Goal: Task Accomplishment & Management: Use online tool/utility

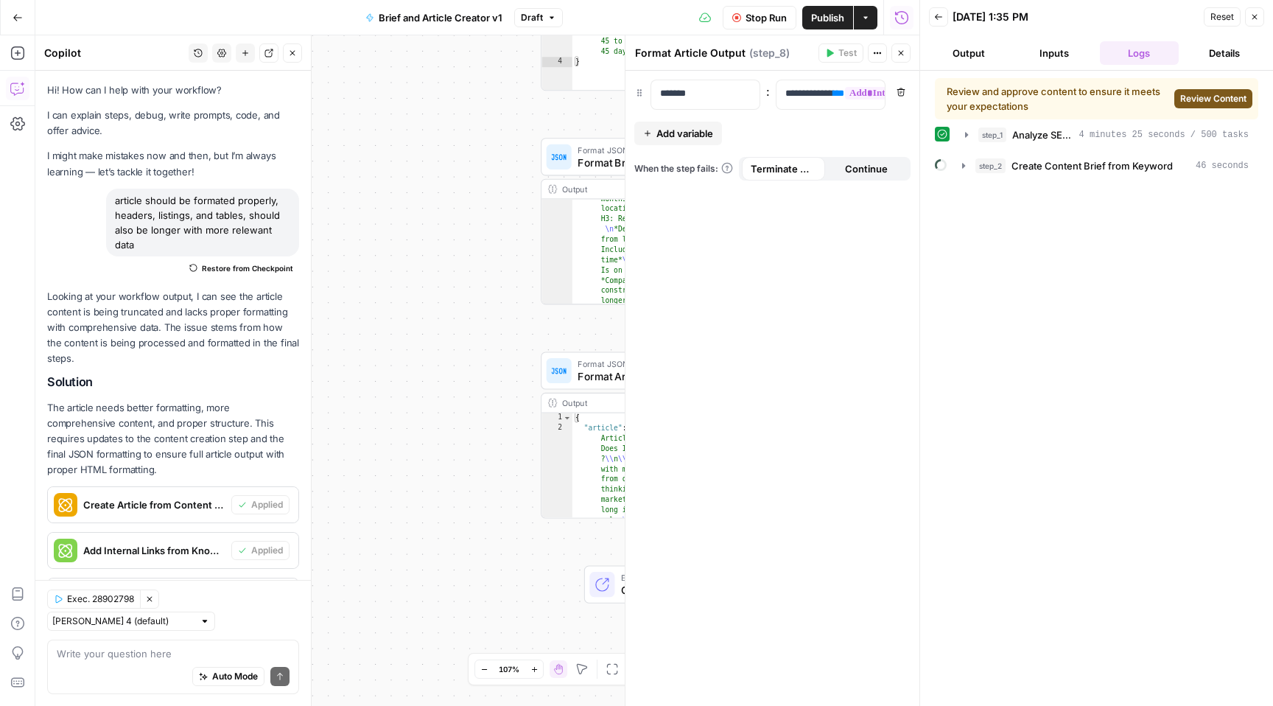
scroll to position [204, 0]
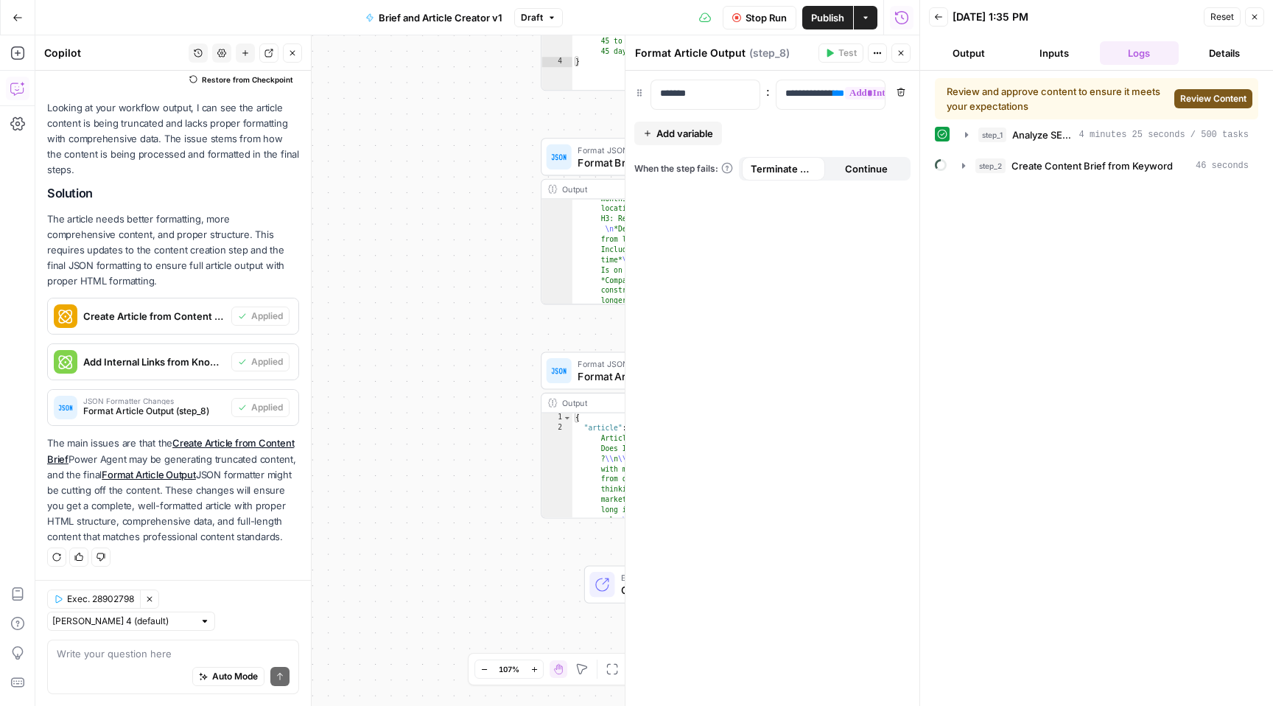
click at [1206, 95] on span "Review Content" at bounding box center [1214, 98] width 66 height 13
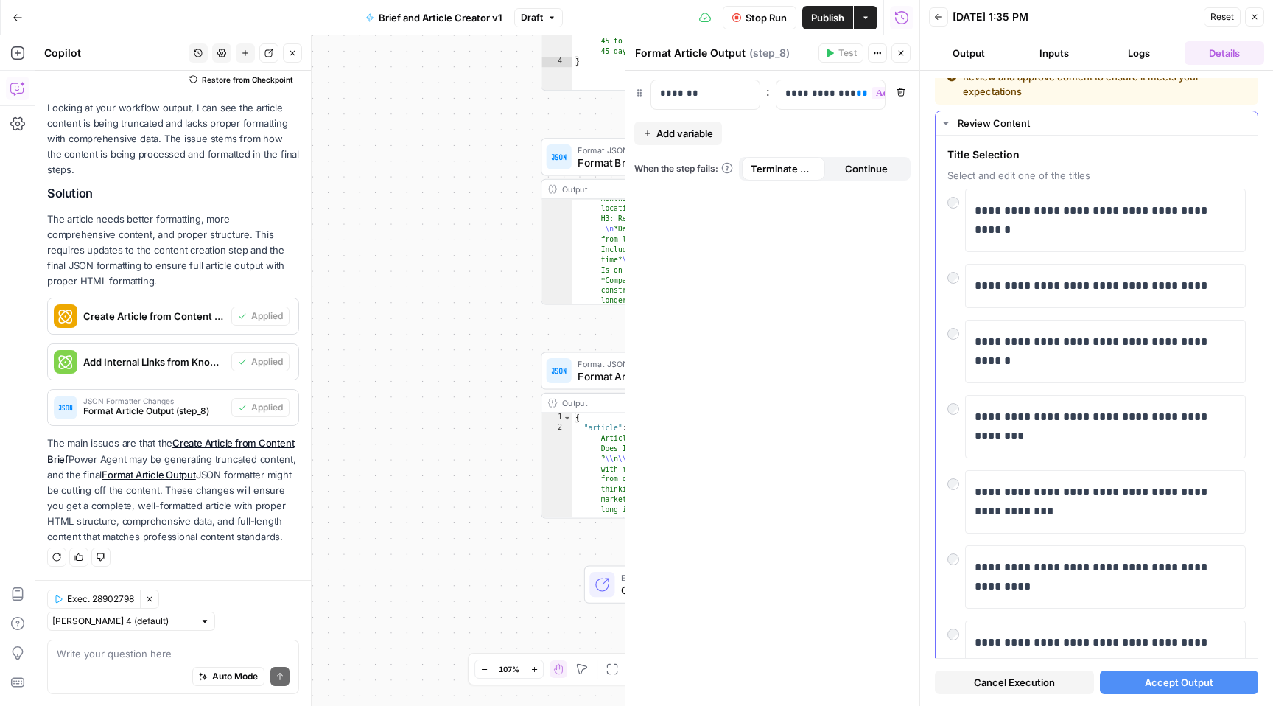
scroll to position [0, 0]
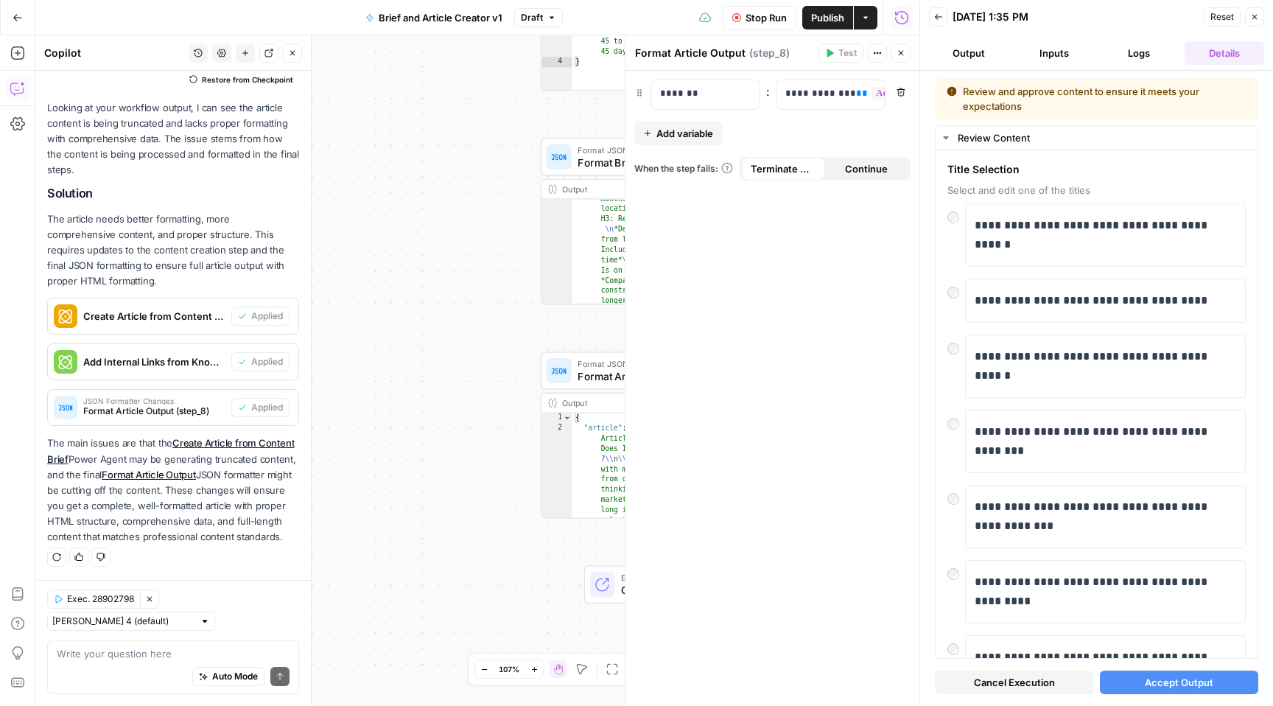
click at [1166, 681] on span "Accept Output" at bounding box center [1179, 682] width 69 height 15
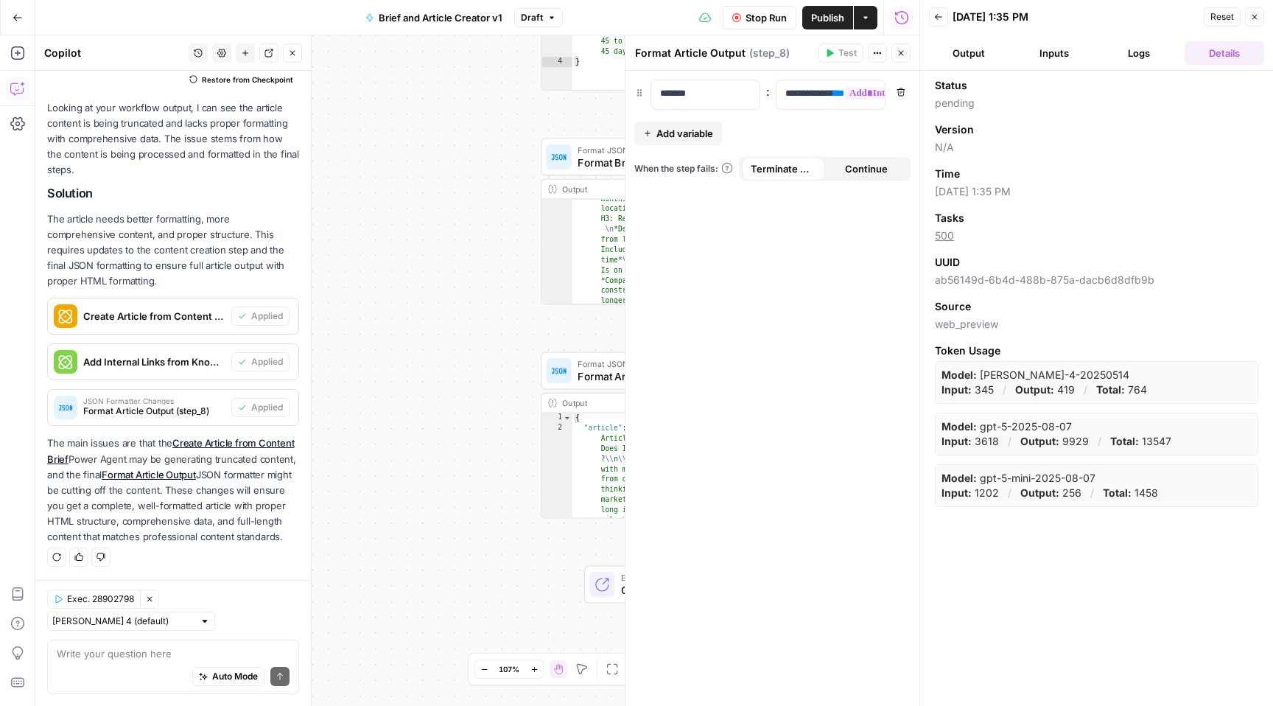
click at [968, 56] on button "Output" at bounding box center [969, 53] width 80 height 24
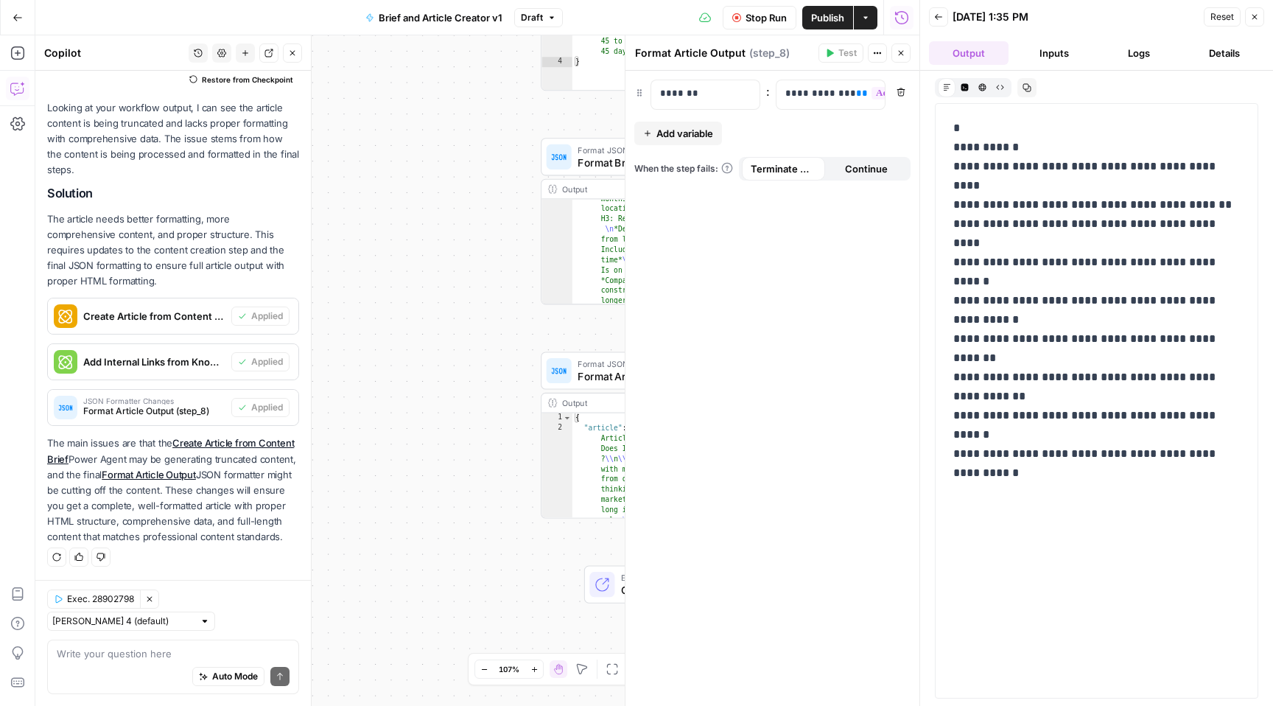
click at [1057, 53] on button "Inputs" at bounding box center [1055, 53] width 80 height 24
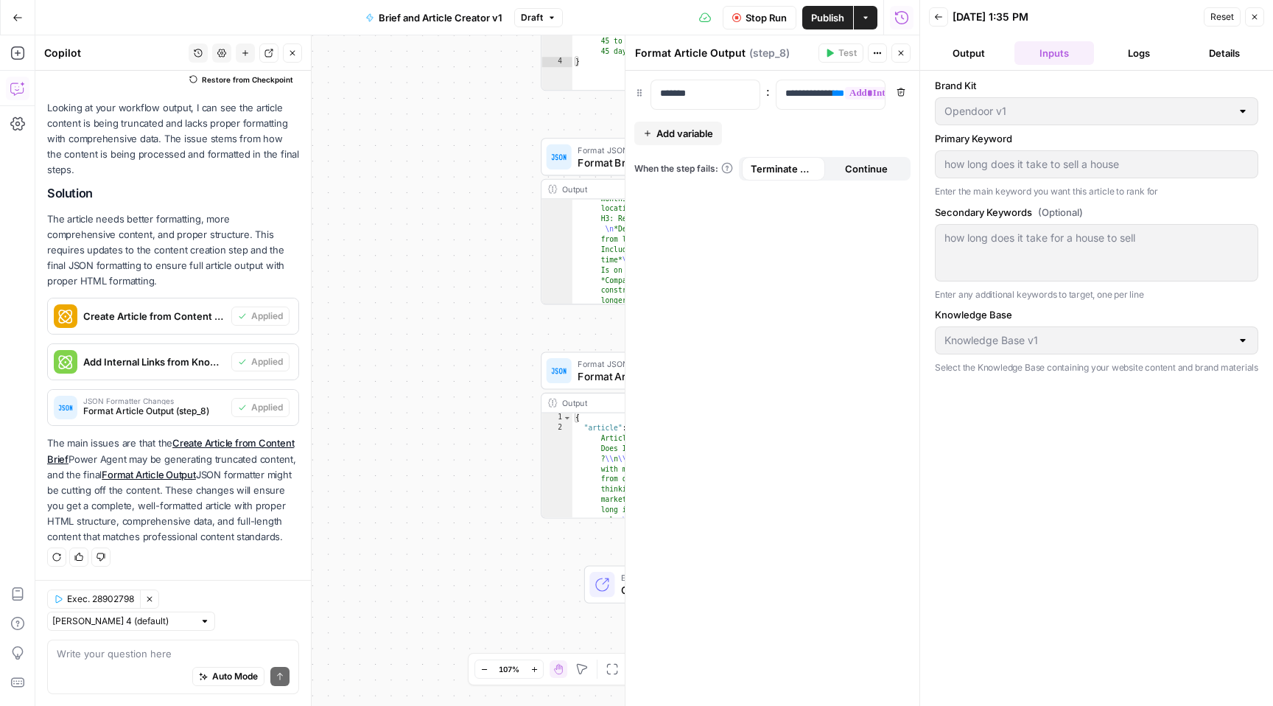
click at [1140, 53] on button "Logs" at bounding box center [1140, 53] width 80 height 24
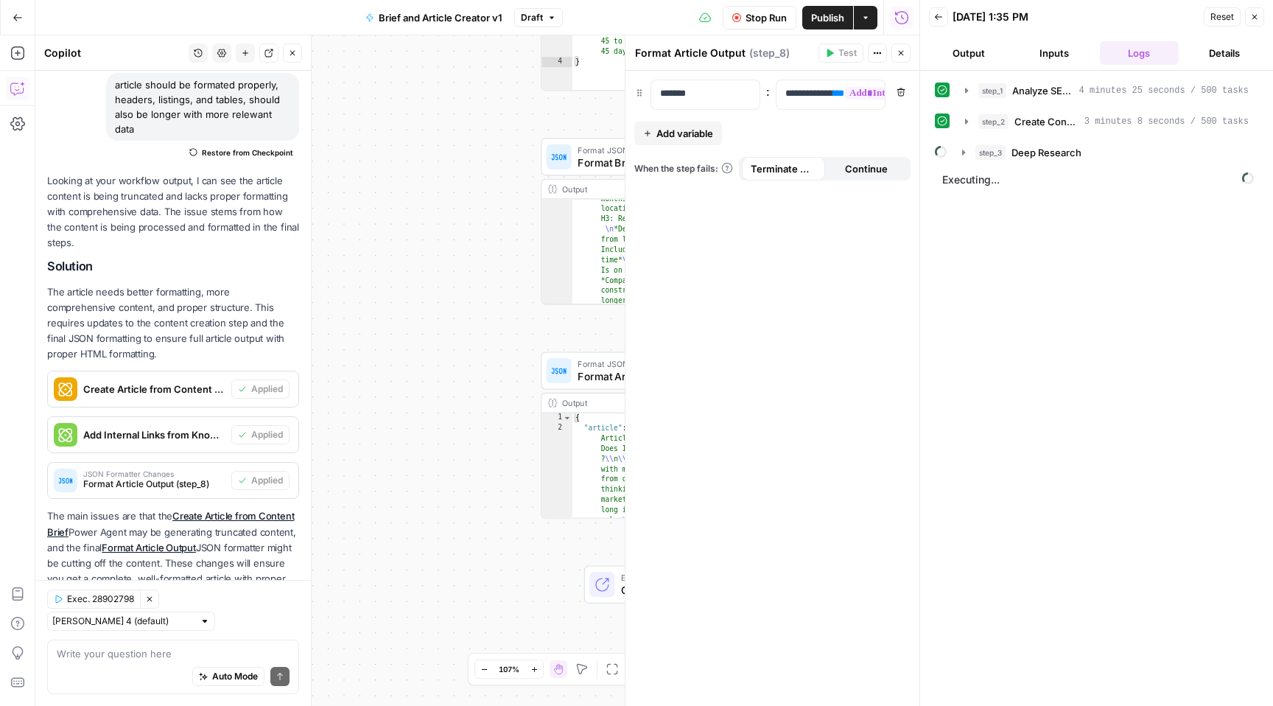
scroll to position [204, 0]
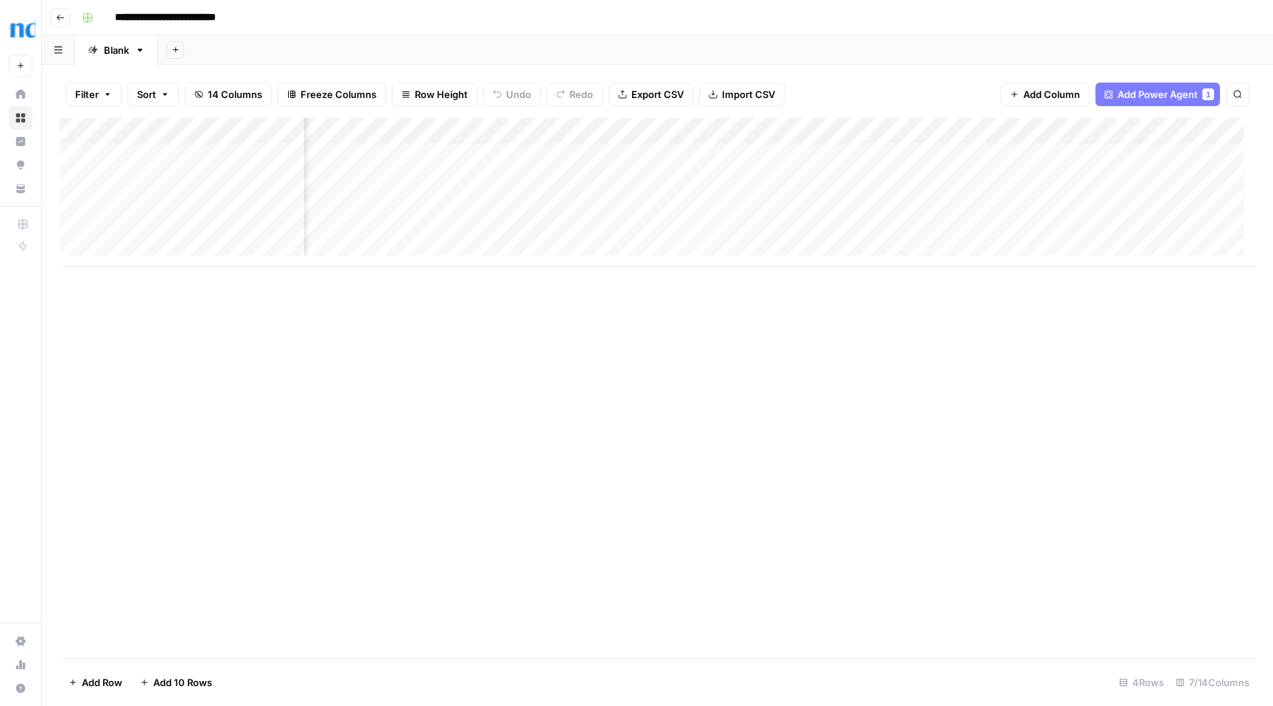
scroll to position [11, 178]
click at [912, 217] on div "Add Column" at bounding box center [658, 192] width 1196 height 149
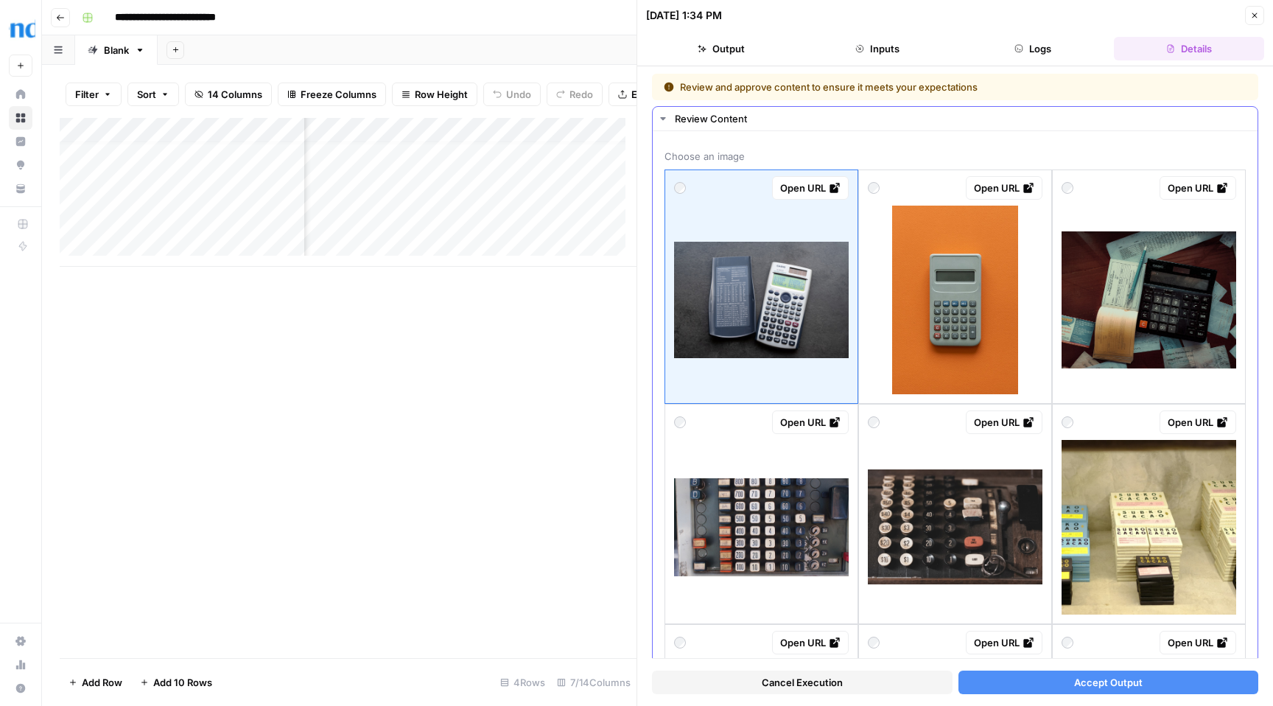
click at [800, 507] on img at bounding box center [761, 527] width 175 height 99
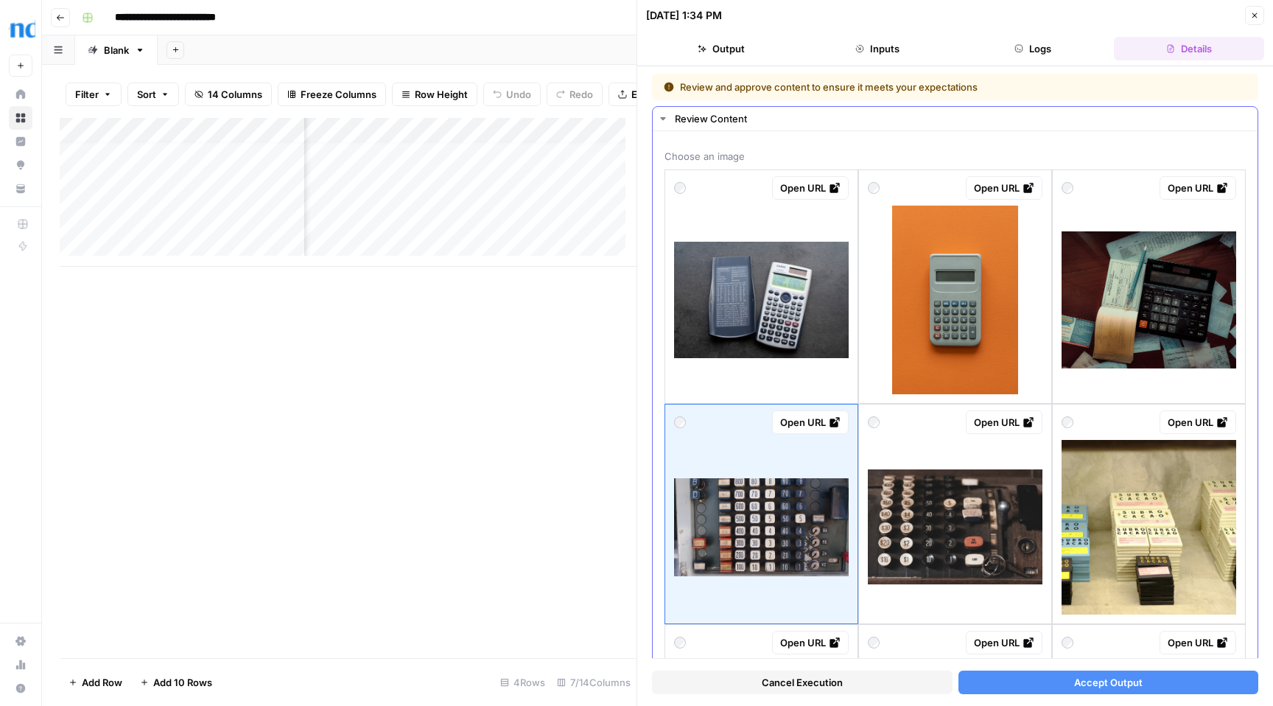
scroll to position [265, 0]
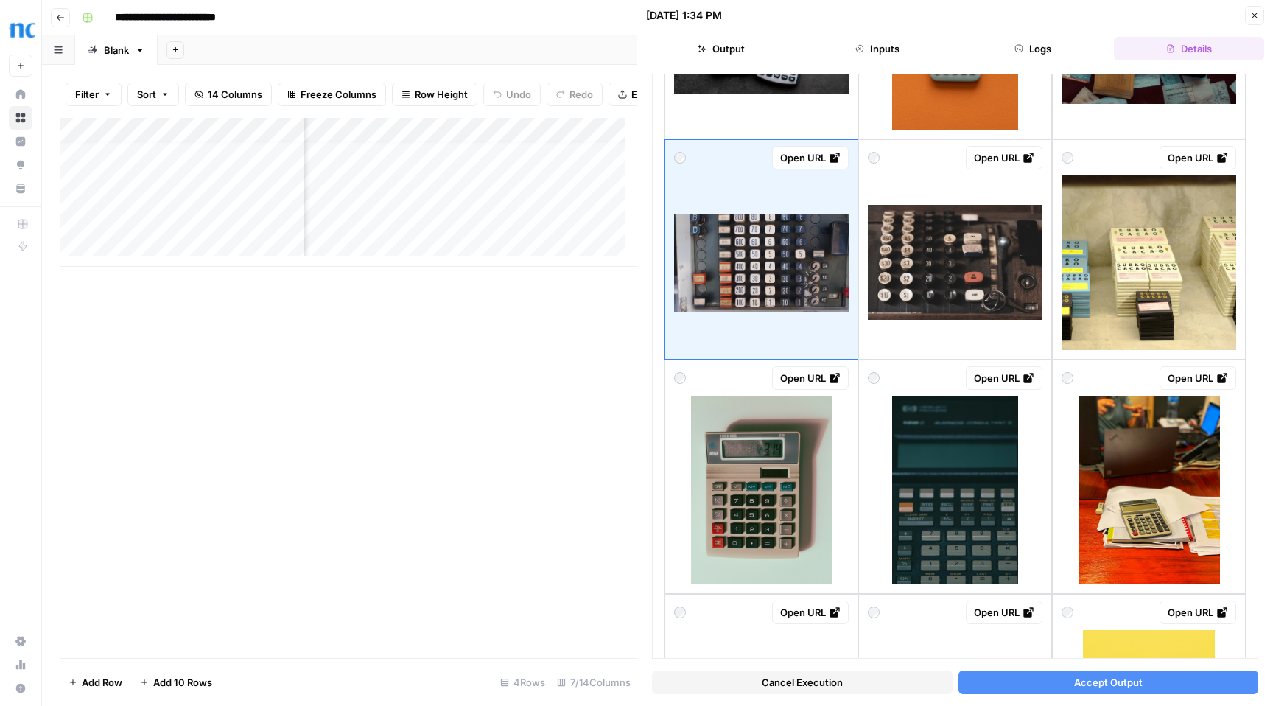
click at [1094, 682] on span "Accept Output" at bounding box center [1108, 682] width 69 height 15
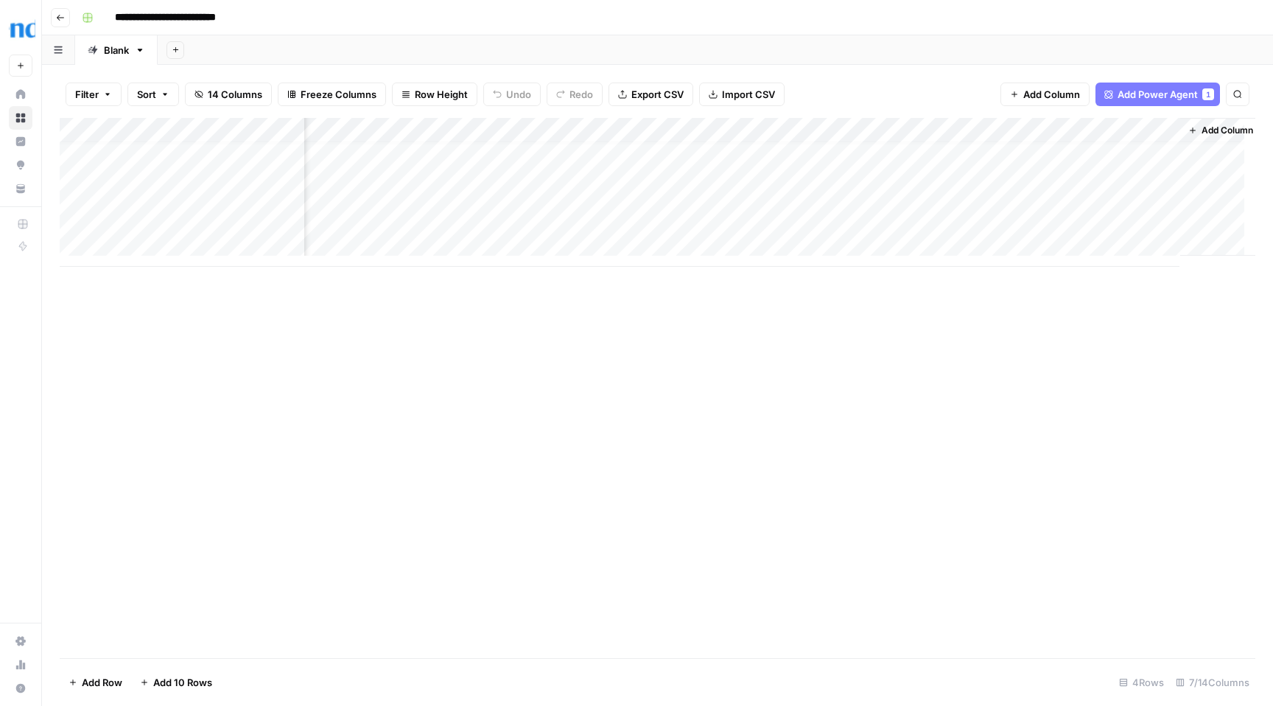
scroll to position [11, 178]
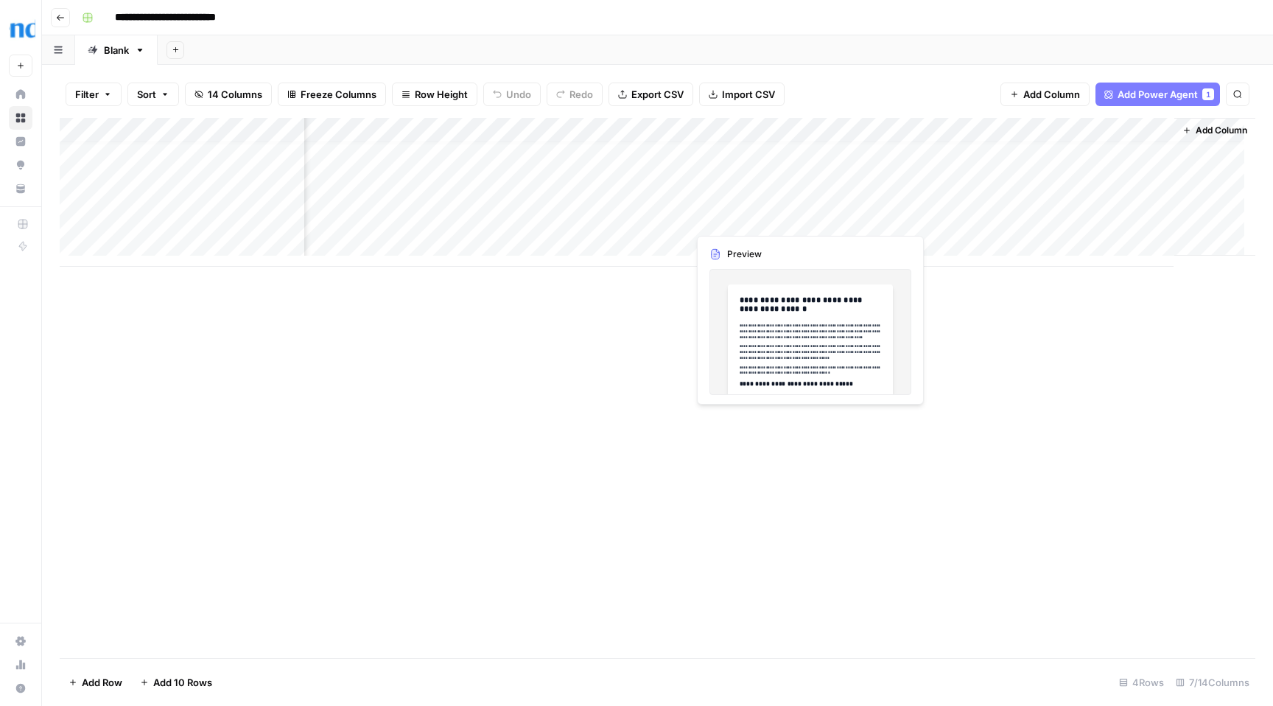
click at [755, 217] on div "Add Column" at bounding box center [658, 192] width 1196 height 149
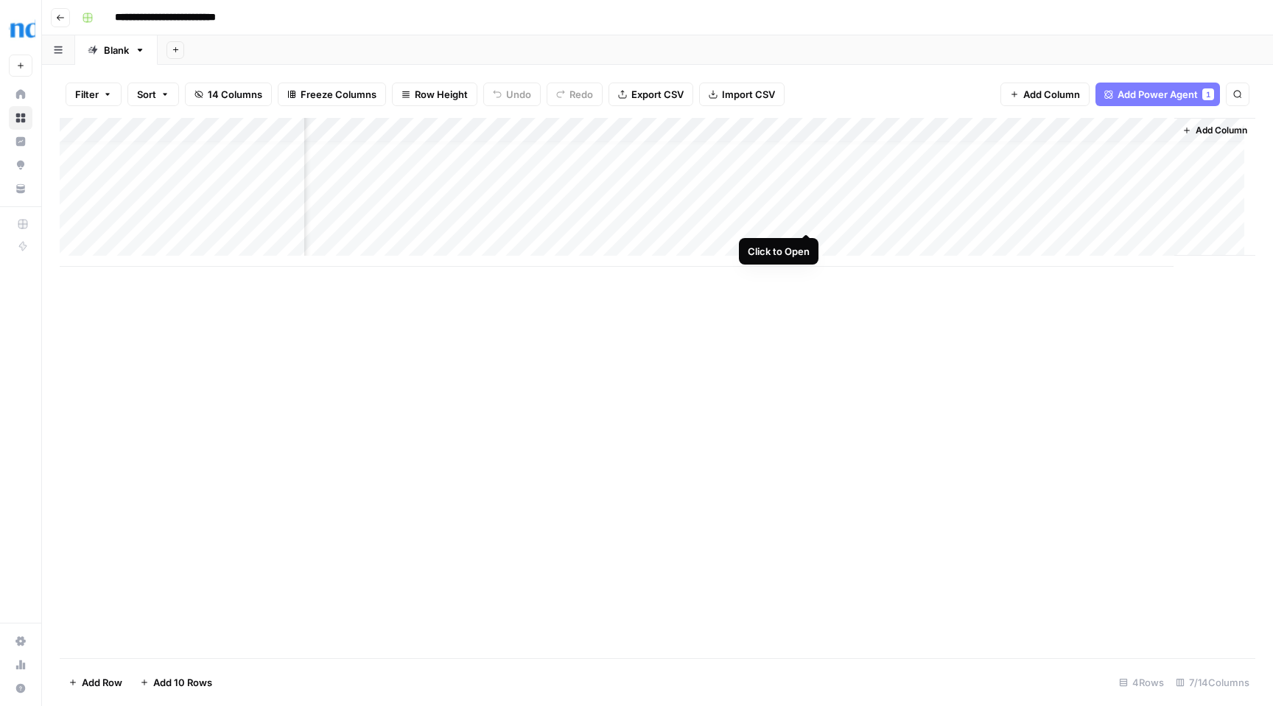
click at [808, 216] on div "Add Column" at bounding box center [658, 192] width 1196 height 149
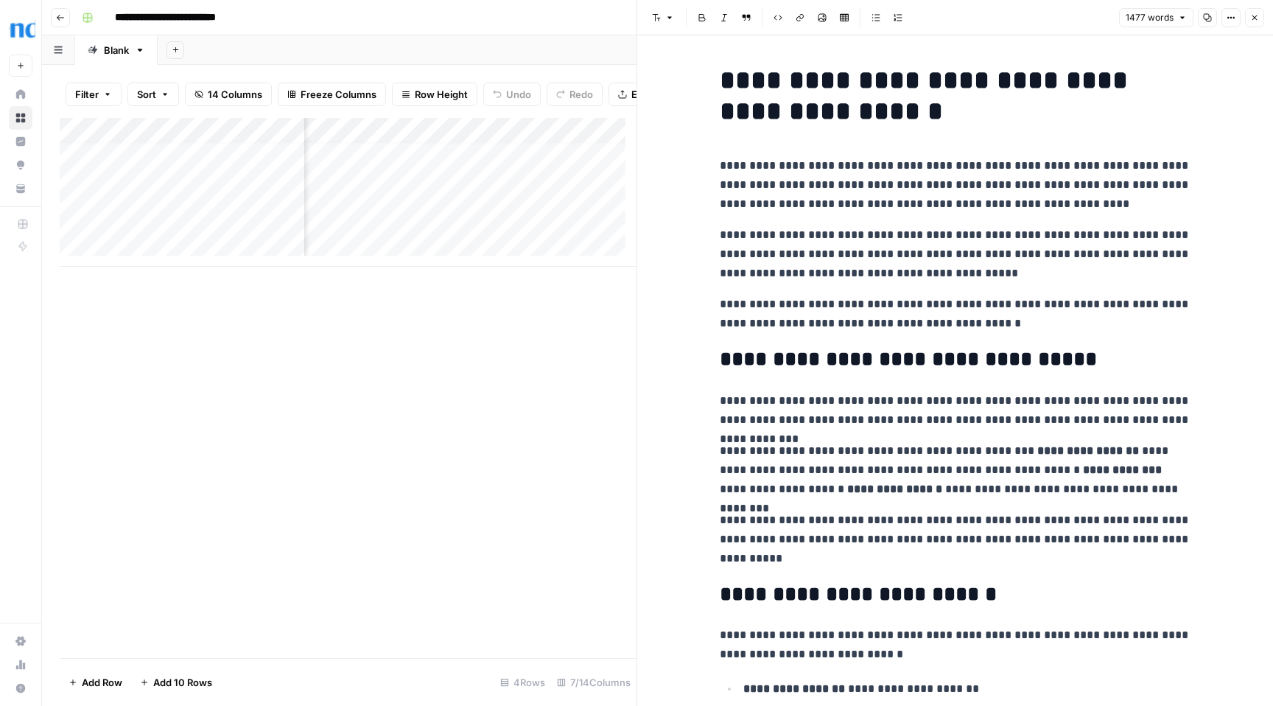
scroll to position [11, 0]
click at [1255, 18] on icon "button" at bounding box center [1255, 17] width 5 height 5
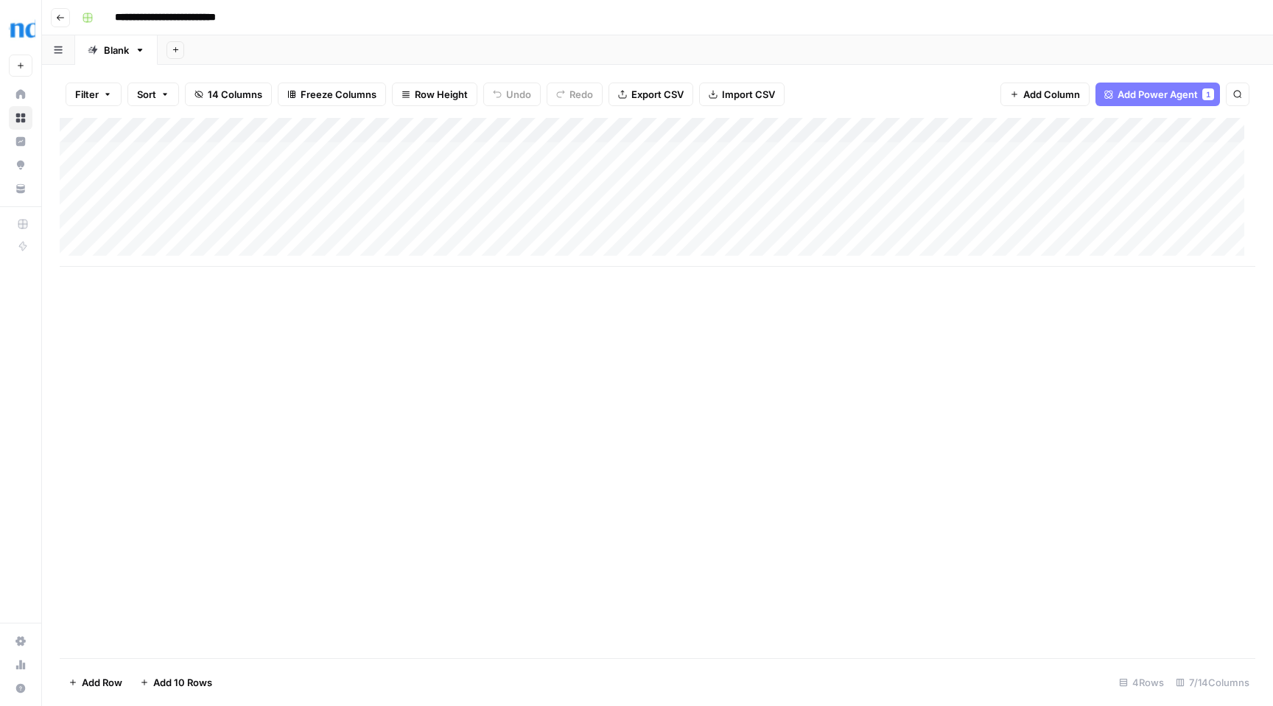
click at [219, 153] on div "Add Column" at bounding box center [658, 192] width 1196 height 149
click at [219, 153] on textarea "**********" at bounding box center [242, 155] width 263 height 21
click at [215, 173] on div "Add Column" at bounding box center [658, 192] width 1196 height 149
click at [220, 154] on div "Add Column" at bounding box center [658, 192] width 1196 height 149
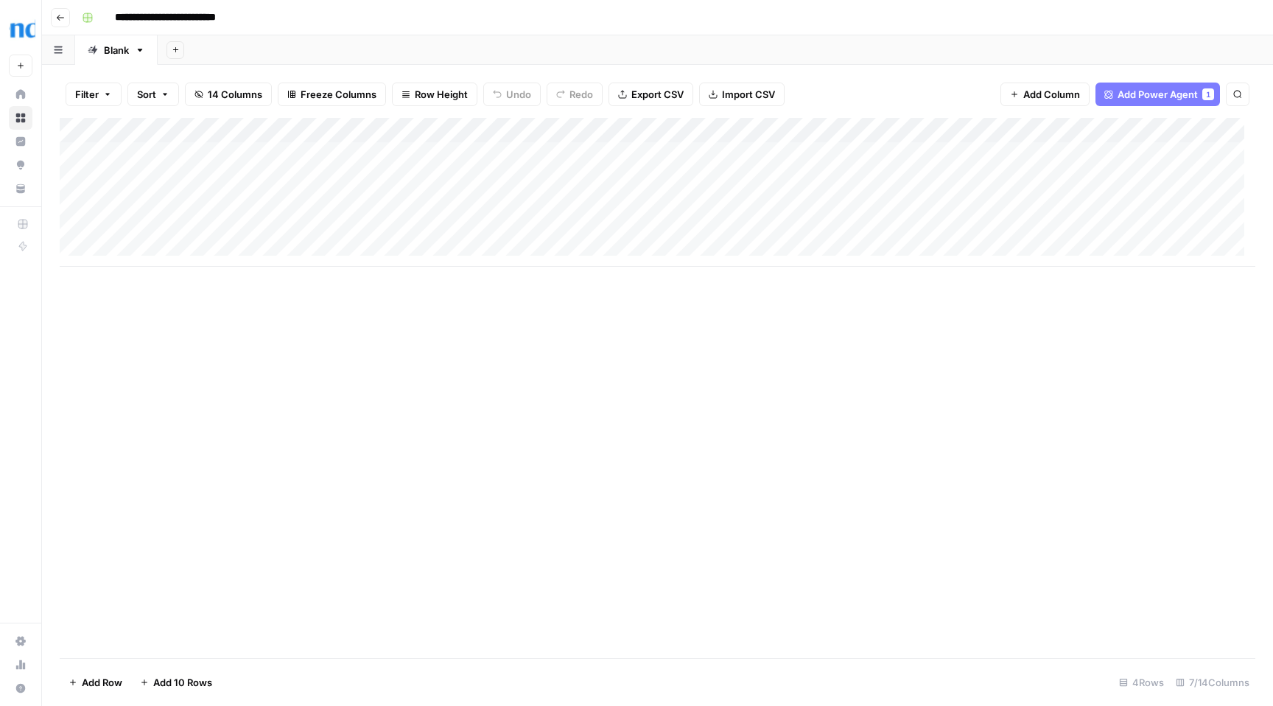
click at [211, 181] on div "Add Column" at bounding box center [658, 192] width 1196 height 149
click at [208, 206] on div "Add Column" at bounding box center [658, 192] width 1196 height 149
click at [186, 251] on div "Add Column" at bounding box center [658, 192] width 1196 height 149
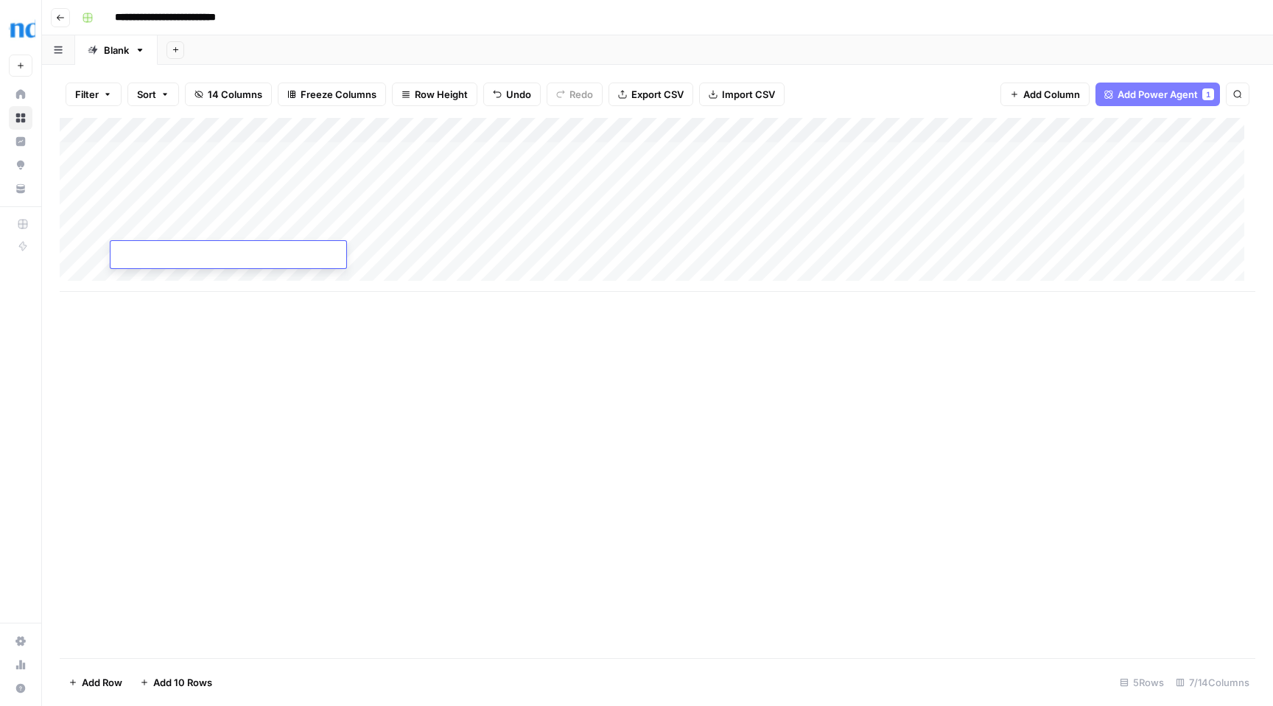
click at [186, 251] on textarea at bounding box center [229, 255] width 236 height 21
type textarea "**********"
click at [303, 334] on div "Add Column" at bounding box center [658, 388] width 1196 height 540
click at [415, 253] on div "Add Column" at bounding box center [658, 205] width 1196 height 174
click at [495, 130] on div "Add Column" at bounding box center [658, 205] width 1196 height 174
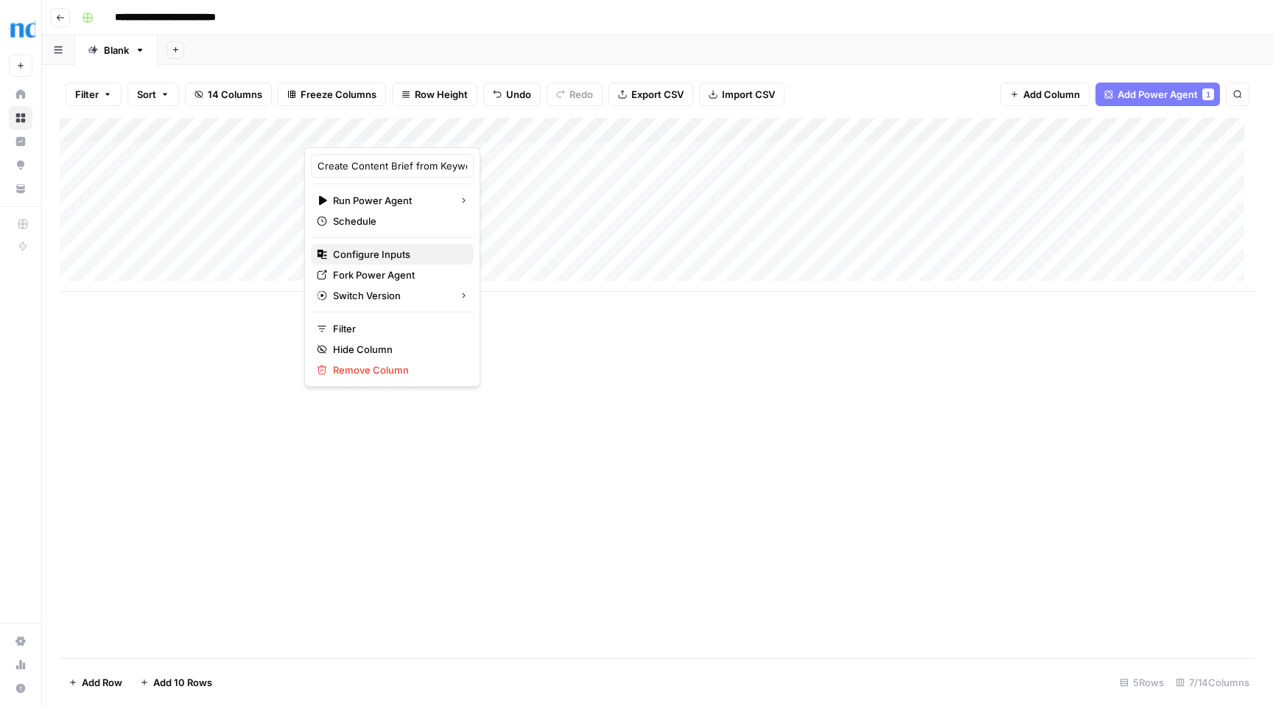
click at [392, 256] on span "Configure Inputs" at bounding box center [397, 254] width 129 height 15
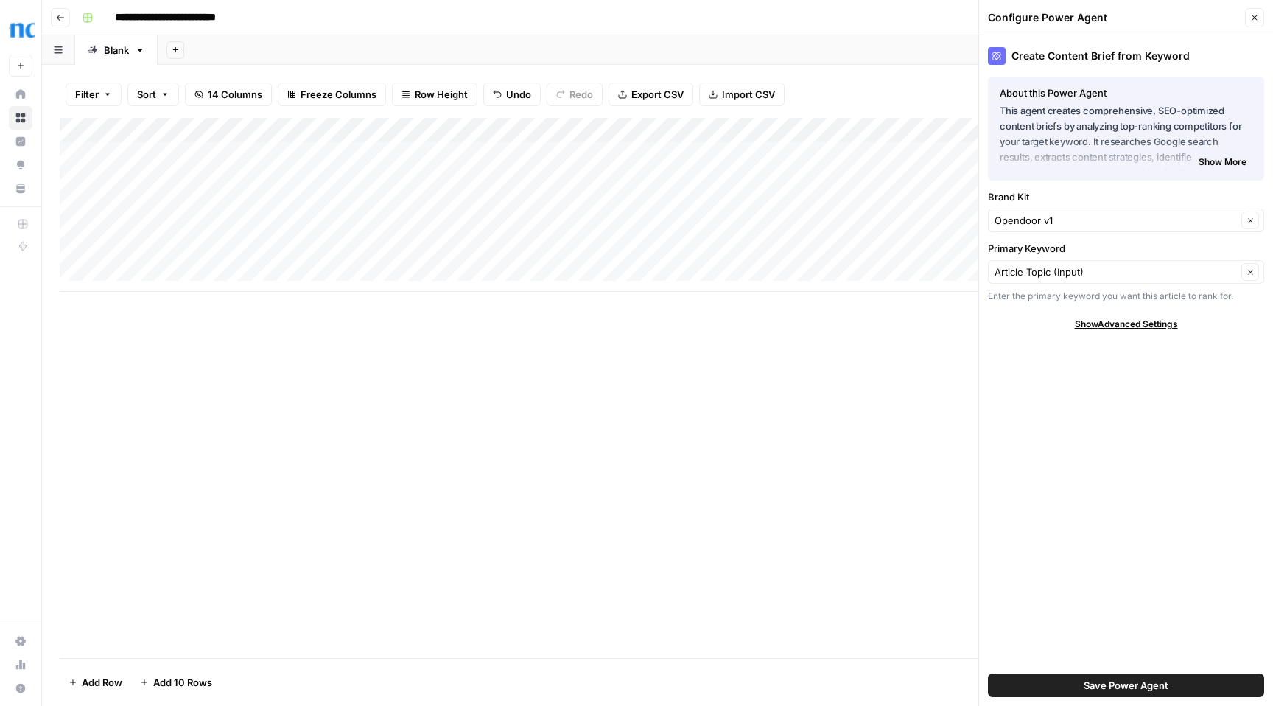
click at [836, 132] on div "Add Column" at bounding box center [658, 205] width 1196 height 174
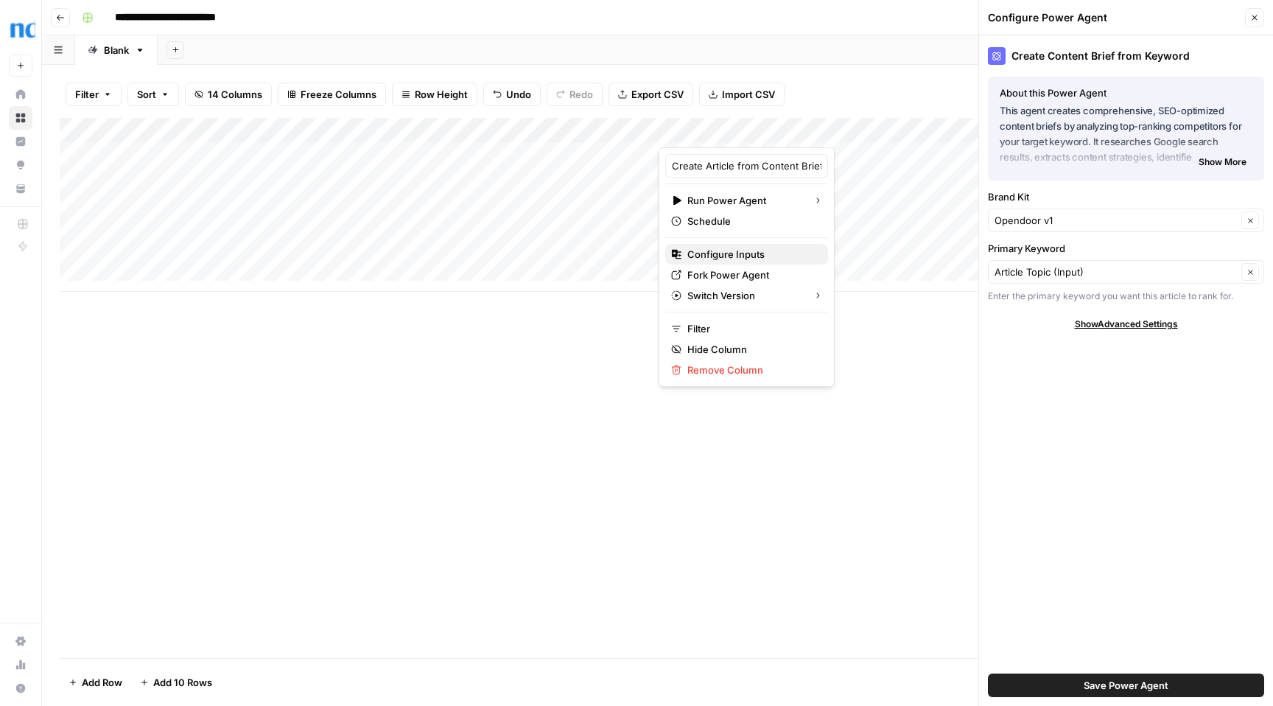
click at [713, 252] on span "Configure Inputs" at bounding box center [752, 254] width 129 height 15
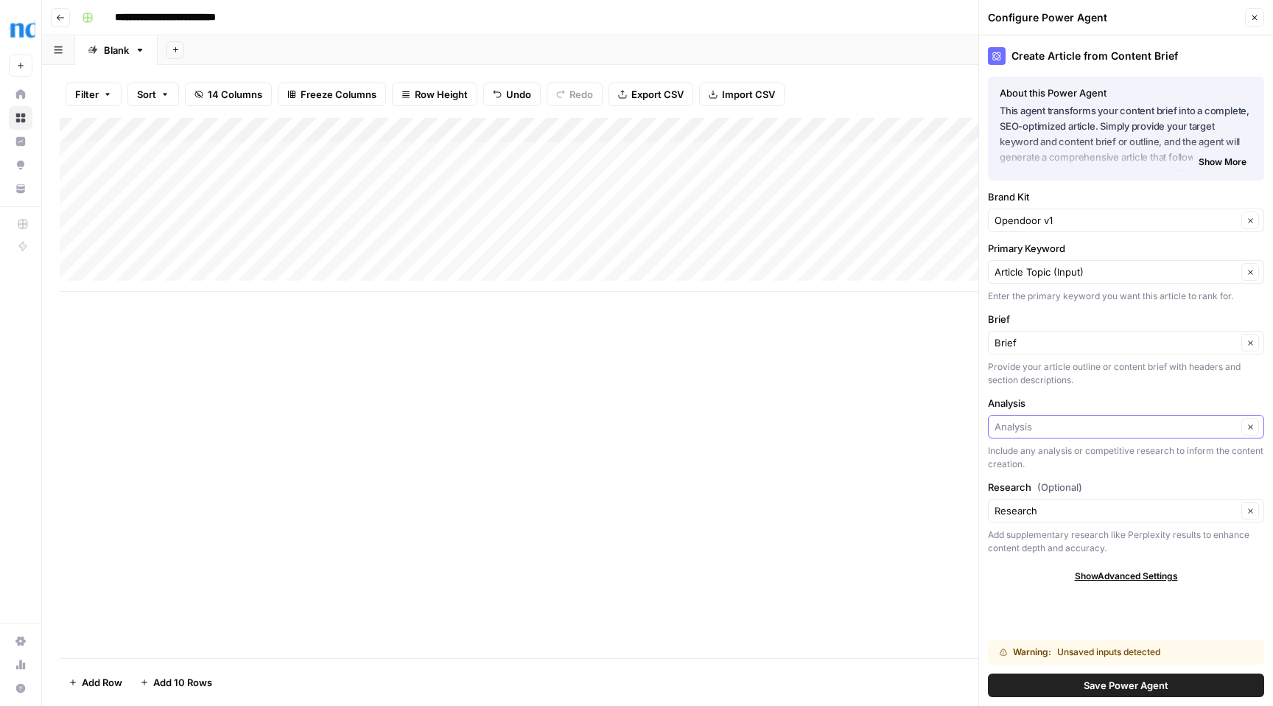
click at [1137, 424] on input "Analysis" at bounding box center [1116, 426] width 242 height 15
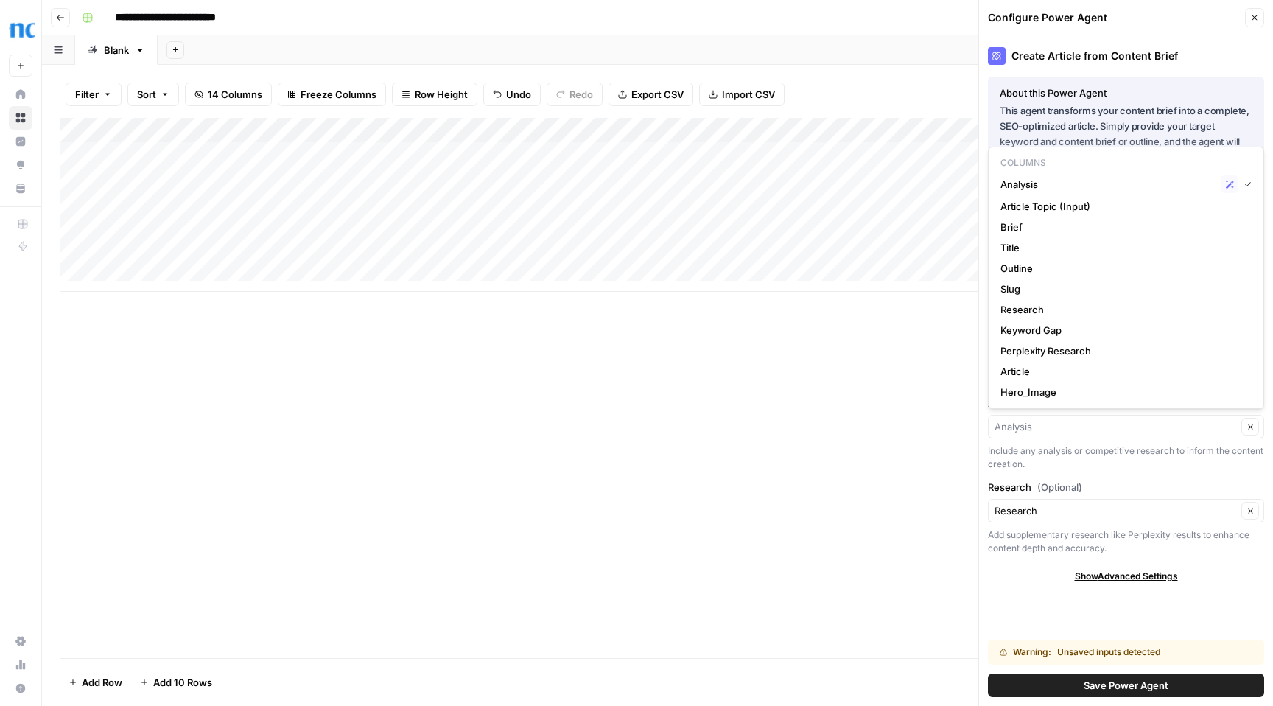
type input "Analysis"
click at [1143, 478] on div "Create Article from Content Brief About this Power Agent This agent transforms …" at bounding box center [1126, 370] width 294 height 671
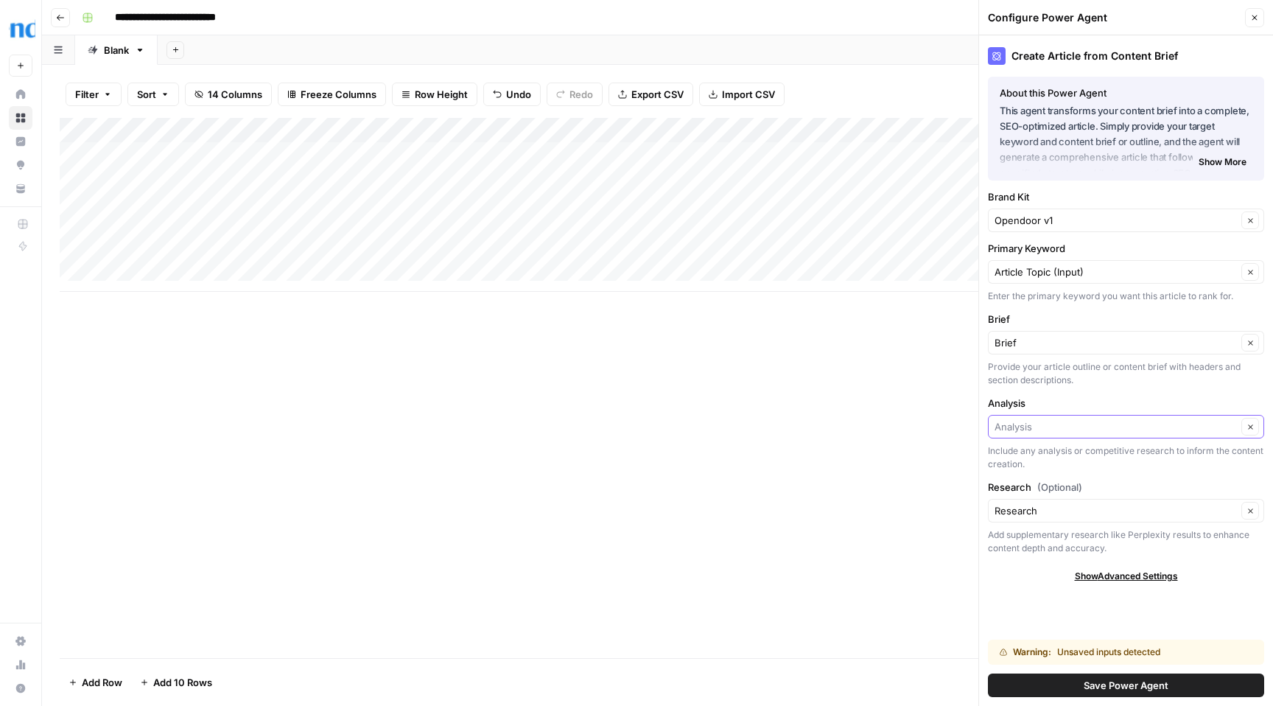
click at [1126, 424] on input "Analysis" at bounding box center [1116, 426] width 242 height 15
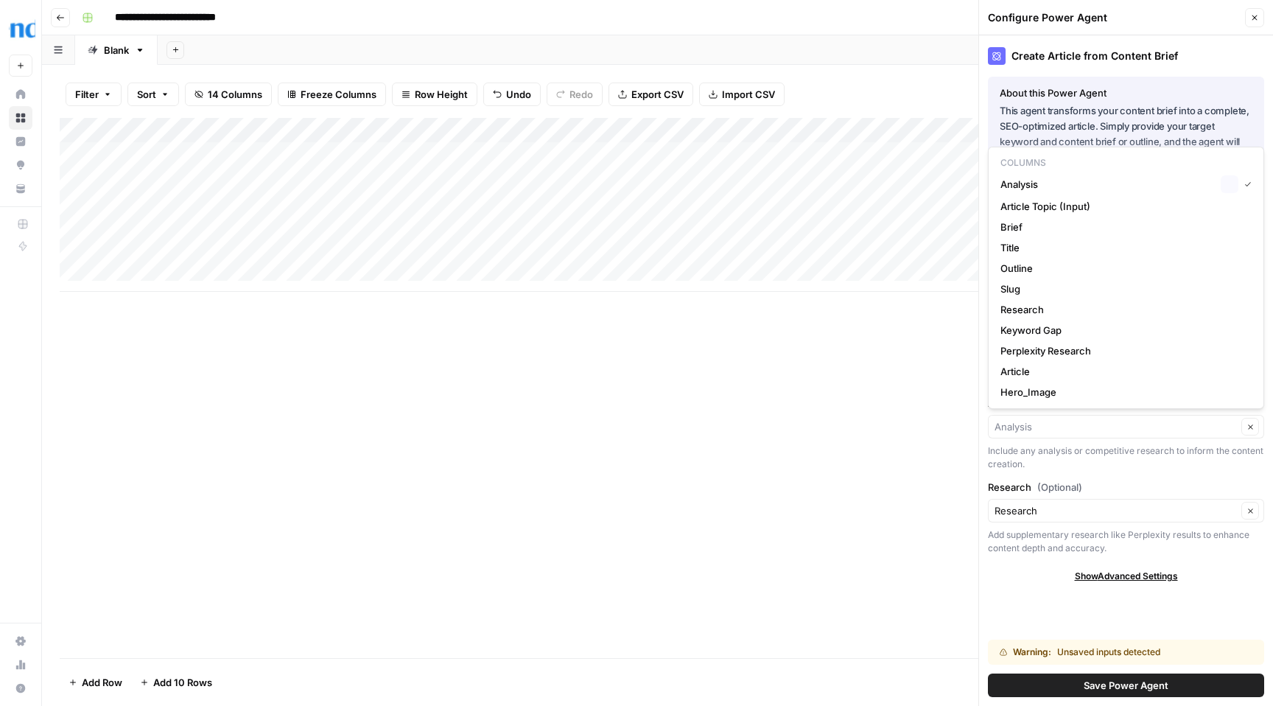
type input "Analysis"
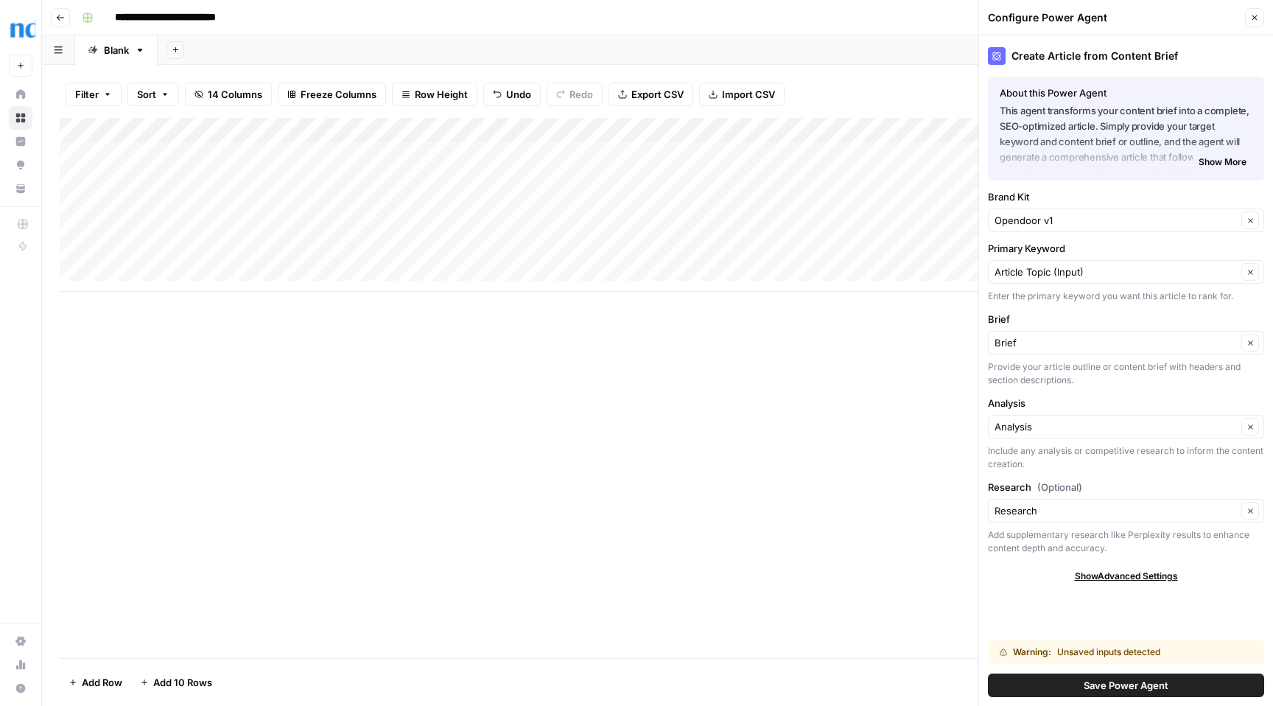
click at [1125, 475] on div "Create Article from Content Brief About this Power Agent This agent transforms …" at bounding box center [1126, 370] width 294 height 671
click at [1116, 506] on input "Research (Optional)" at bounding box center [1116, 510] width 242 height 15
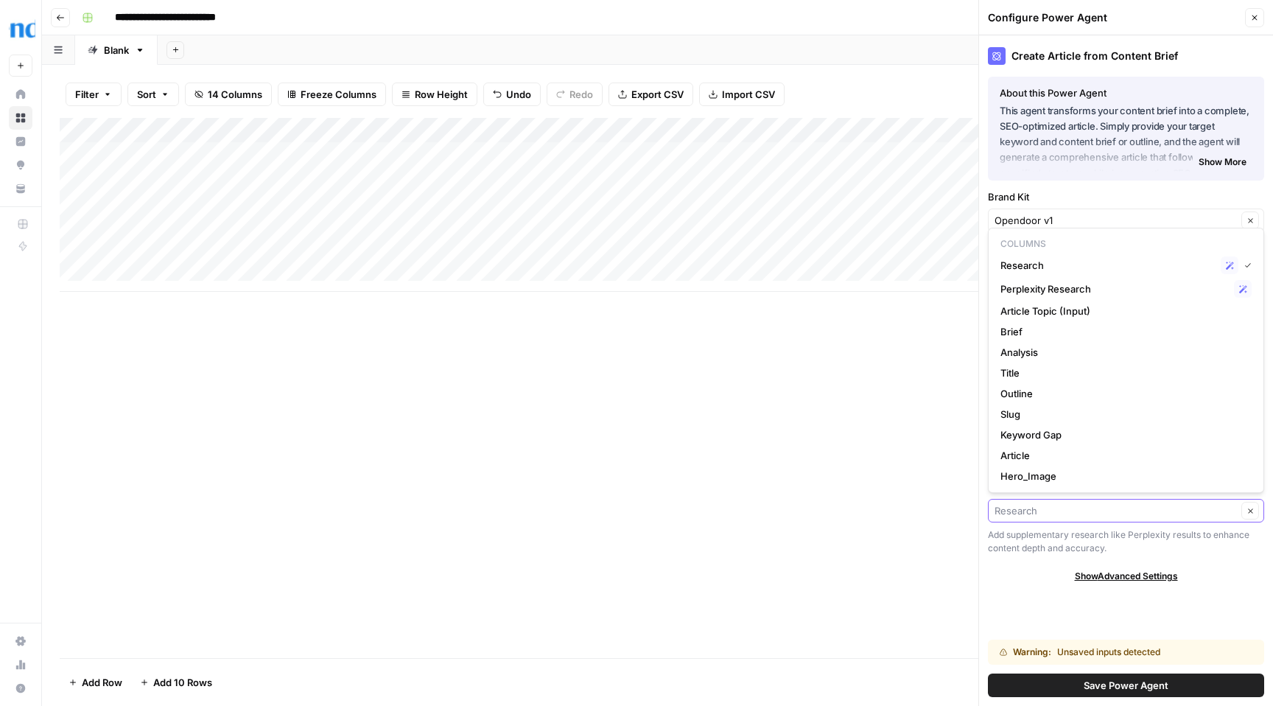
click at [1116, 506] on input "Research (Optional)" at bounding box center [1116, 510] width 242 height 15
type input "Research"
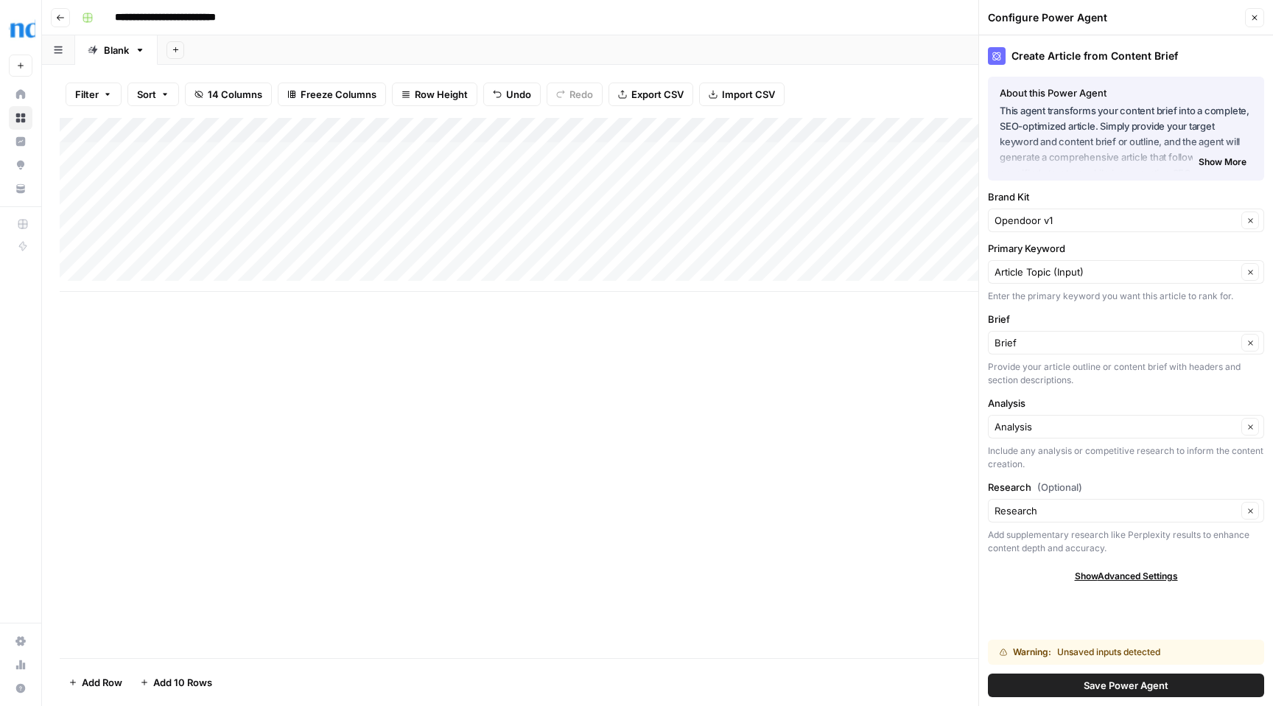
click at [951, 504] on div "Add Column" at bounding box center [658, 388] width 1196 height 540
click at [1105, 570] on span "Show Advanced Settings" at bounding box center [1126, 576] width 103 height 13
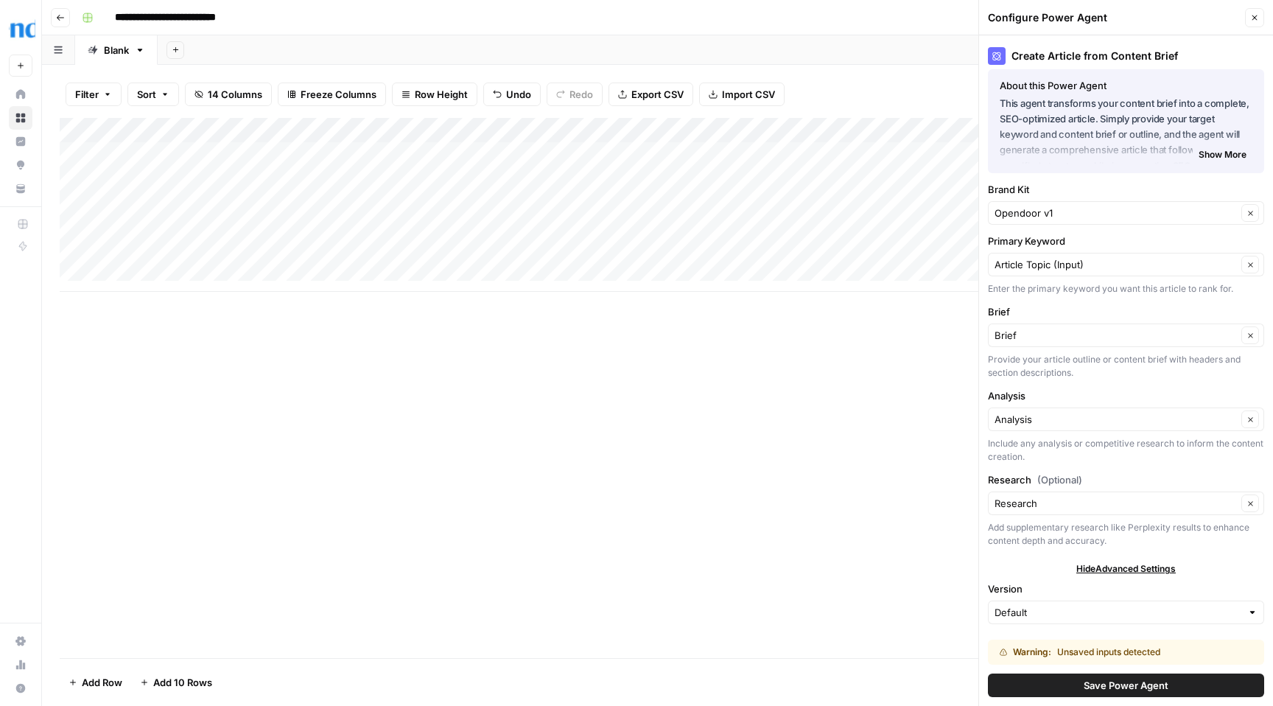
scroll to position [10, 0]
click at [1122, 567] on span "Hide Advanced Settings" at bounding box center [1126, 566] width 99 height 13
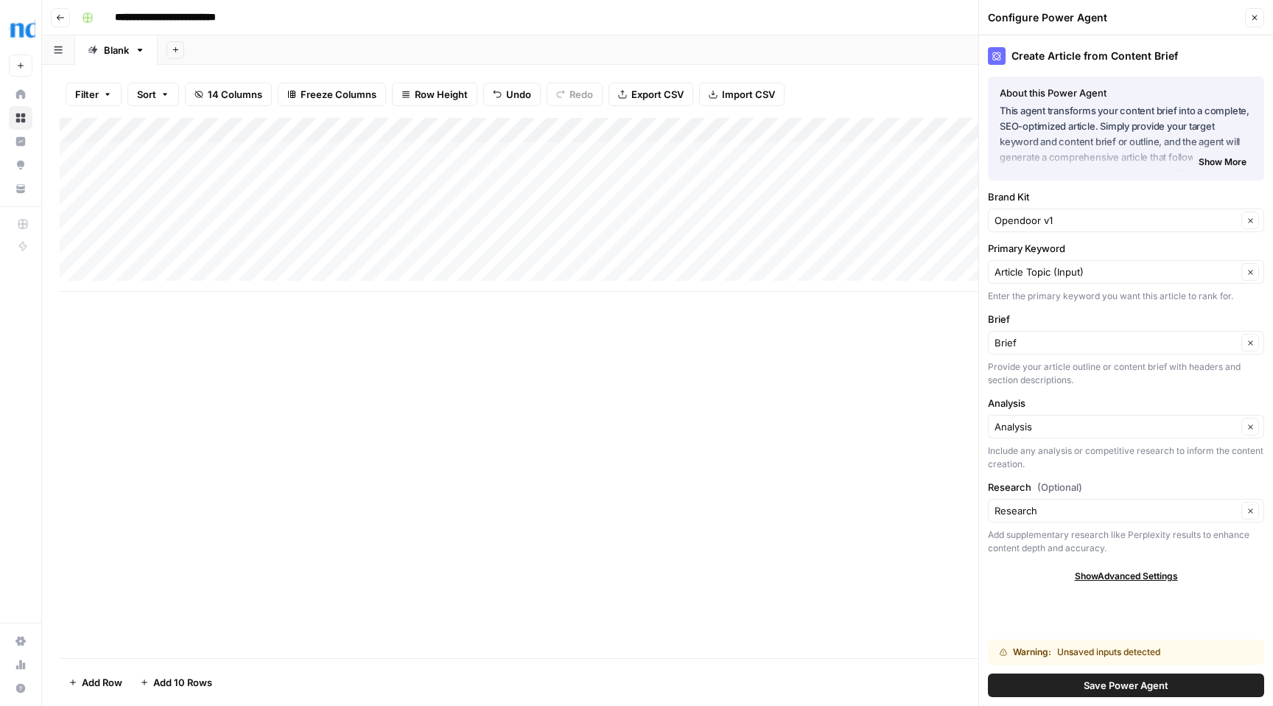
scroll to position [0, 0]
click at [648, 130] on div "Add Column" at bounding box center [658, 205] width 1196 height 174
click at [494, 129] on div "Add Column" at bounding box center [658, 205] width 1196 height 174
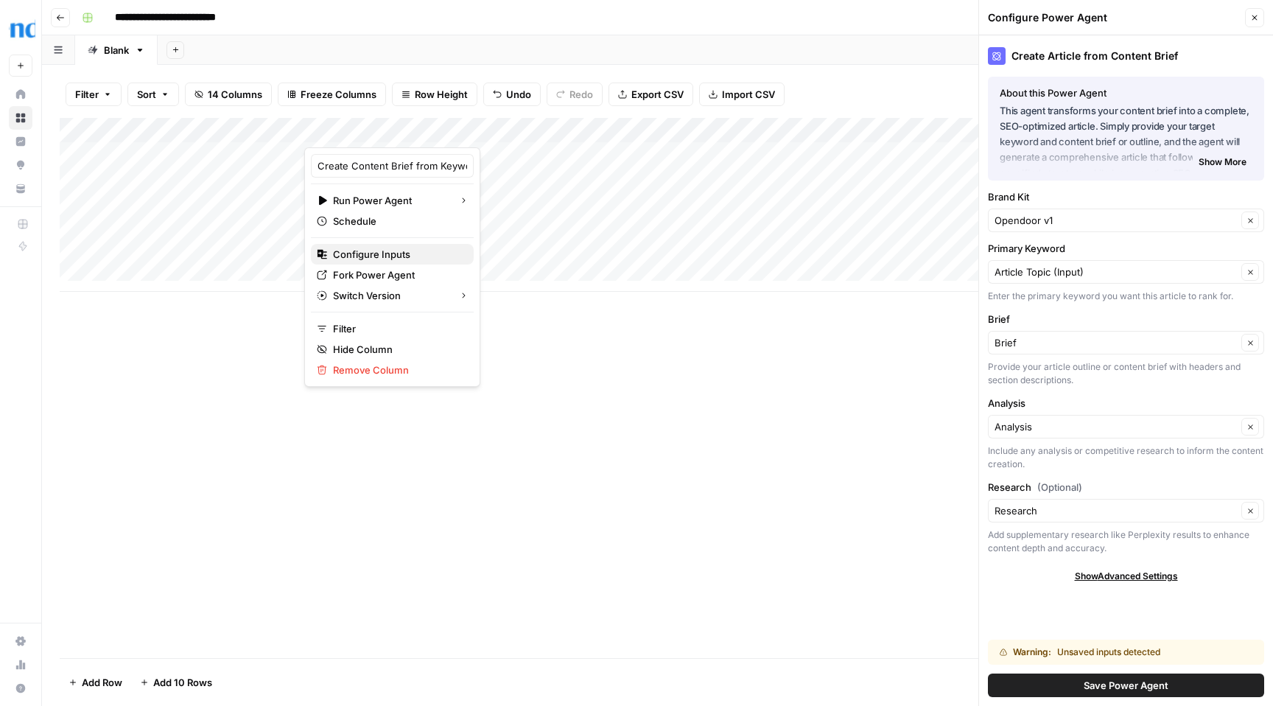
click at [382, 253] on span "Configure Inputs" at bounding box center [397, 254] width 129 height 15
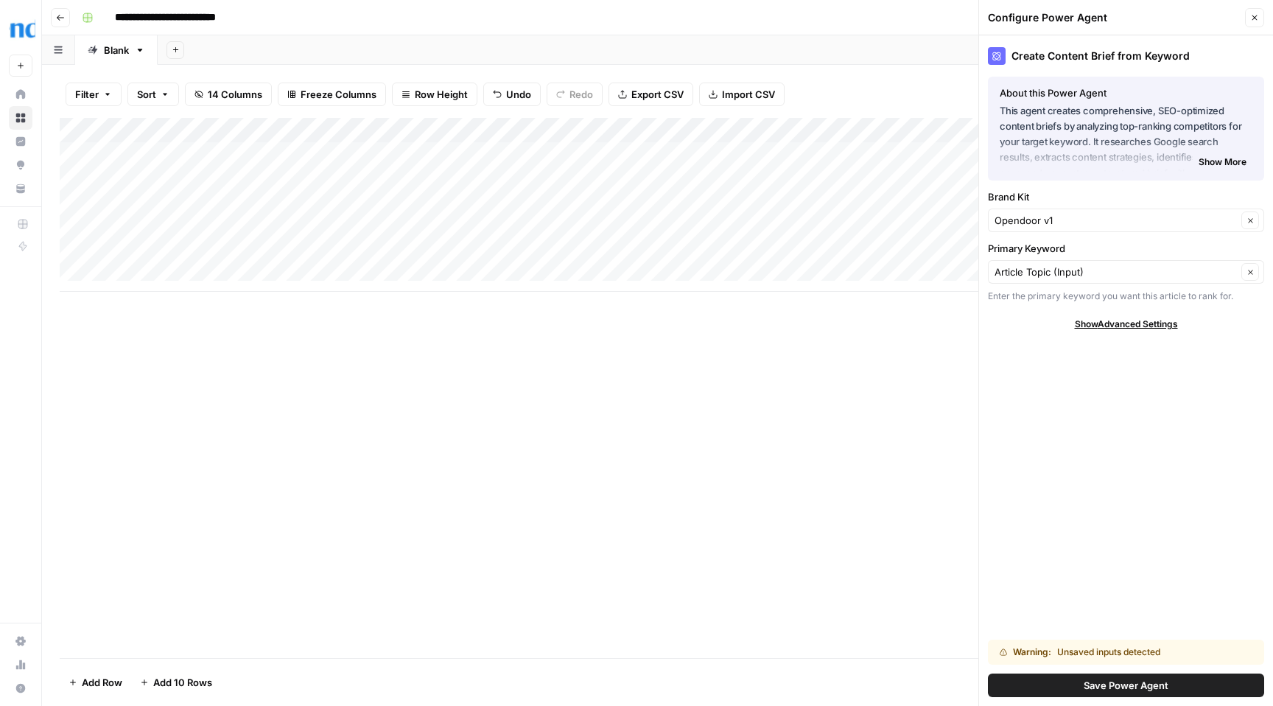
click at [836, 130] on div "Add Column" at bounding box center [658, 205] width 1196 height 174
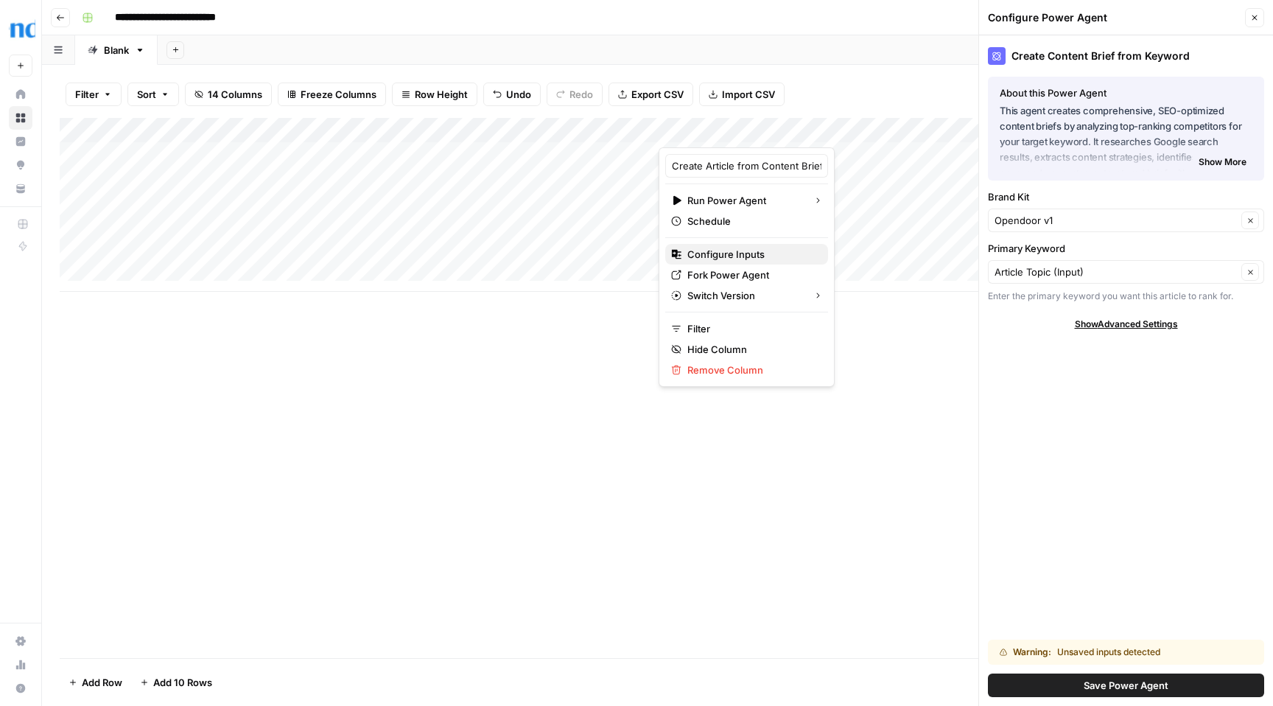
click at [710, 253] on span "Configure Inputs" at bounding box center [752, 254] width 129 height 15
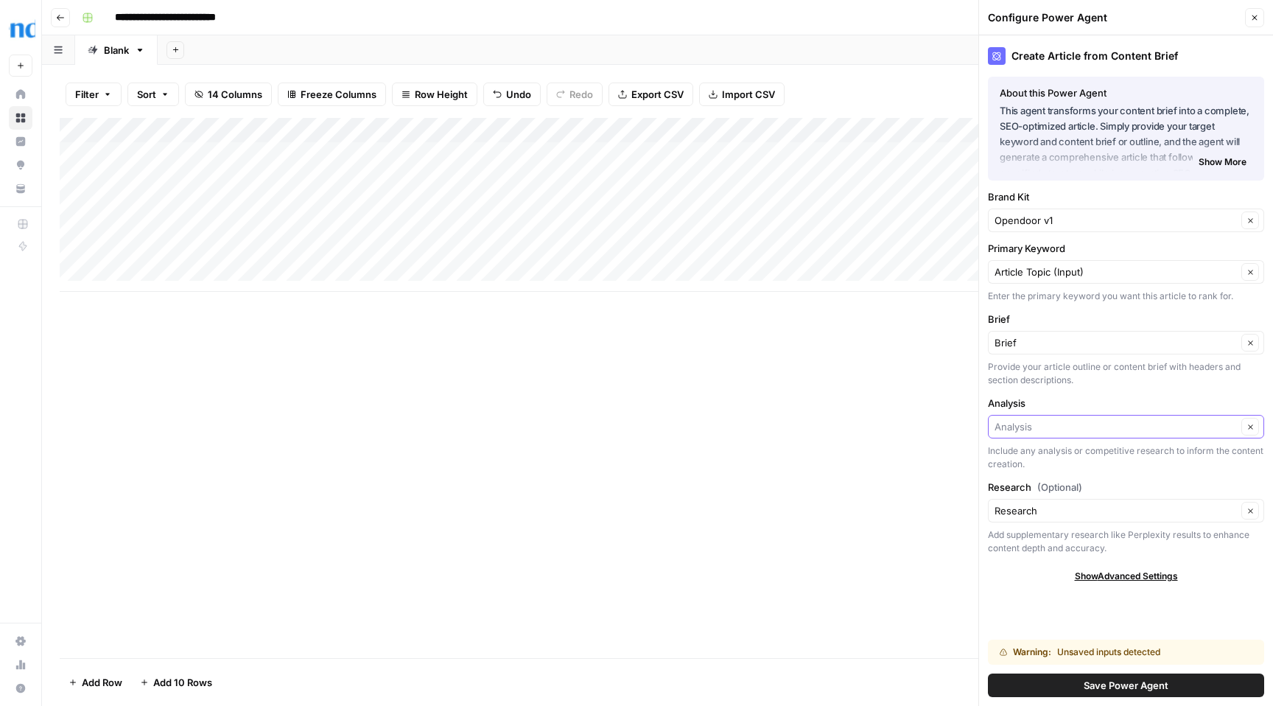
click at [1158, 427] on input "Analysis" at bounding box center [1116, 426] width 242 height 15
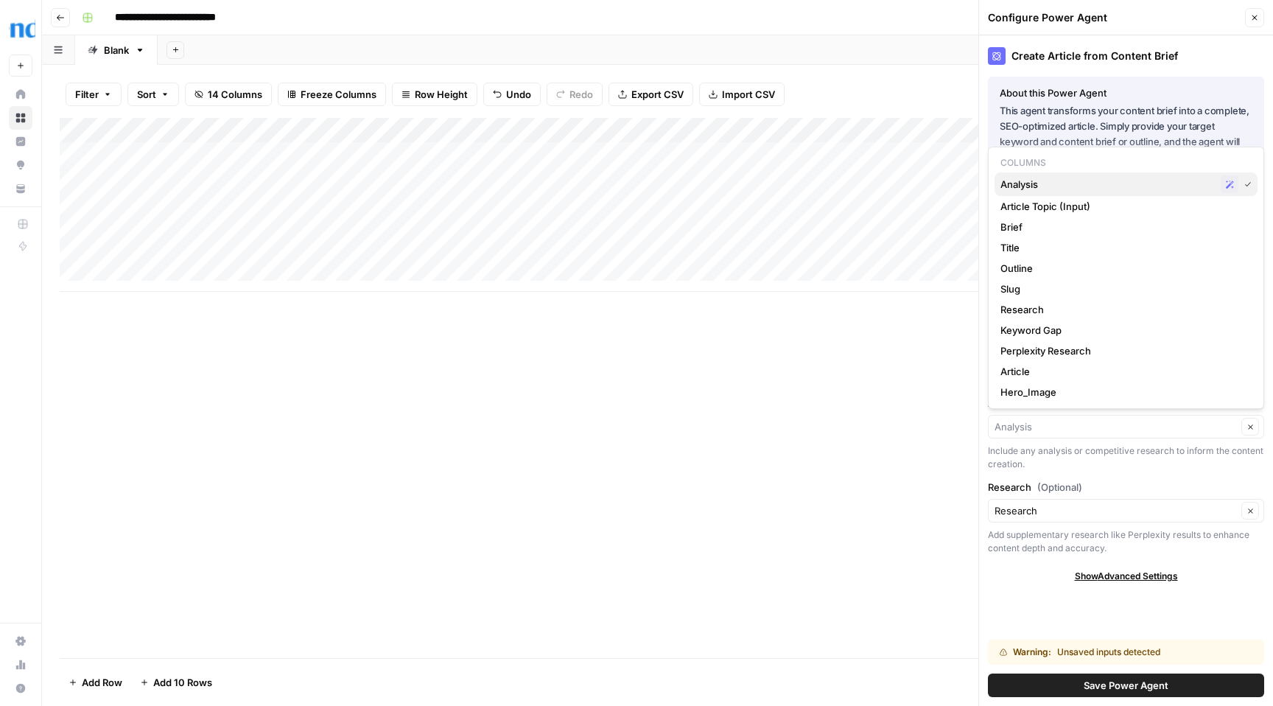
click at [1228, 184] on icon "button" at bounding box center [1230, 185] width 8 height 8
type input "Analysis"
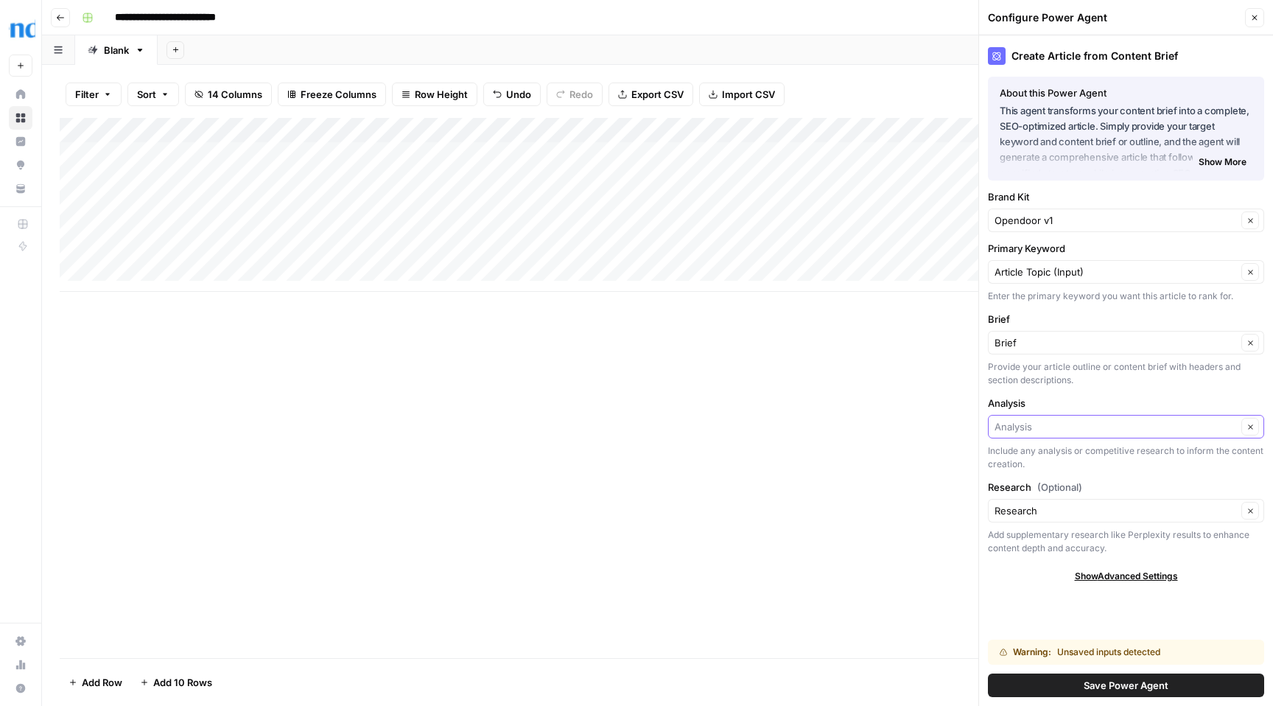
click at [1208, 427] on input "Analysis" at bounding box center [1116, 426] width 242 height 15
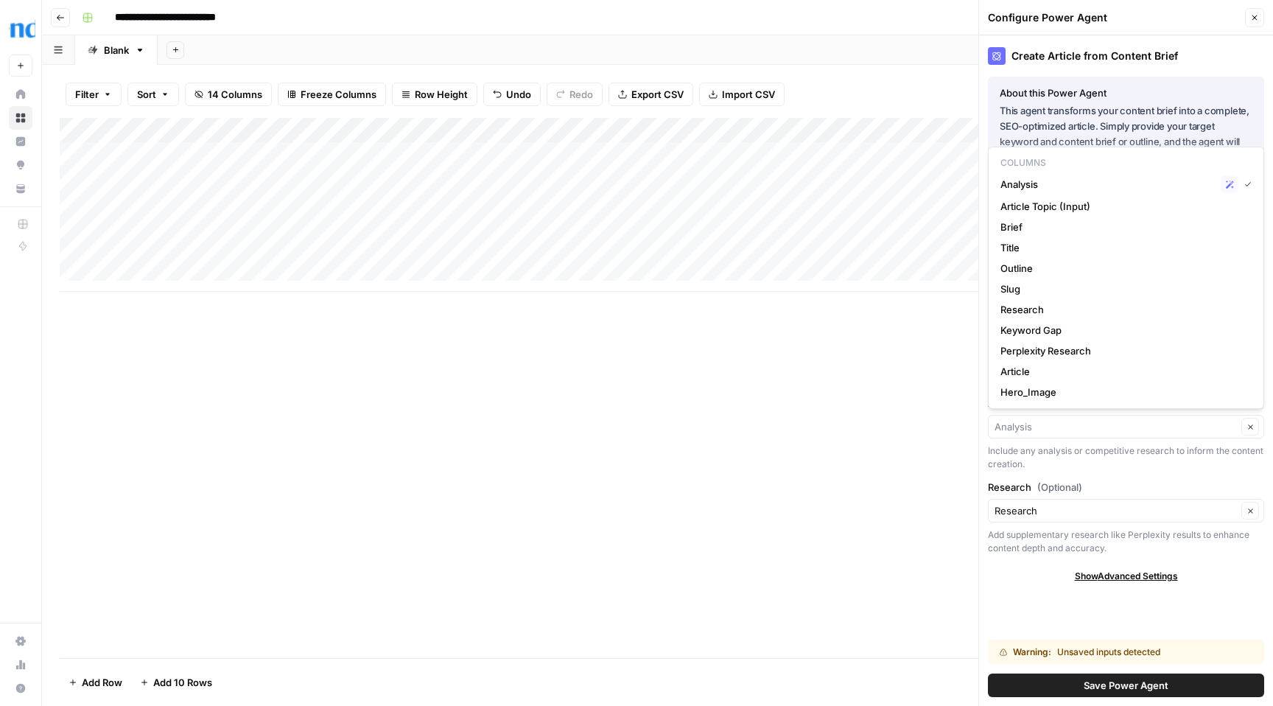
type input "Analysis"
click at [969, 430] on div "Add Column" at bounding box center [658, 388] width 1196 height 540
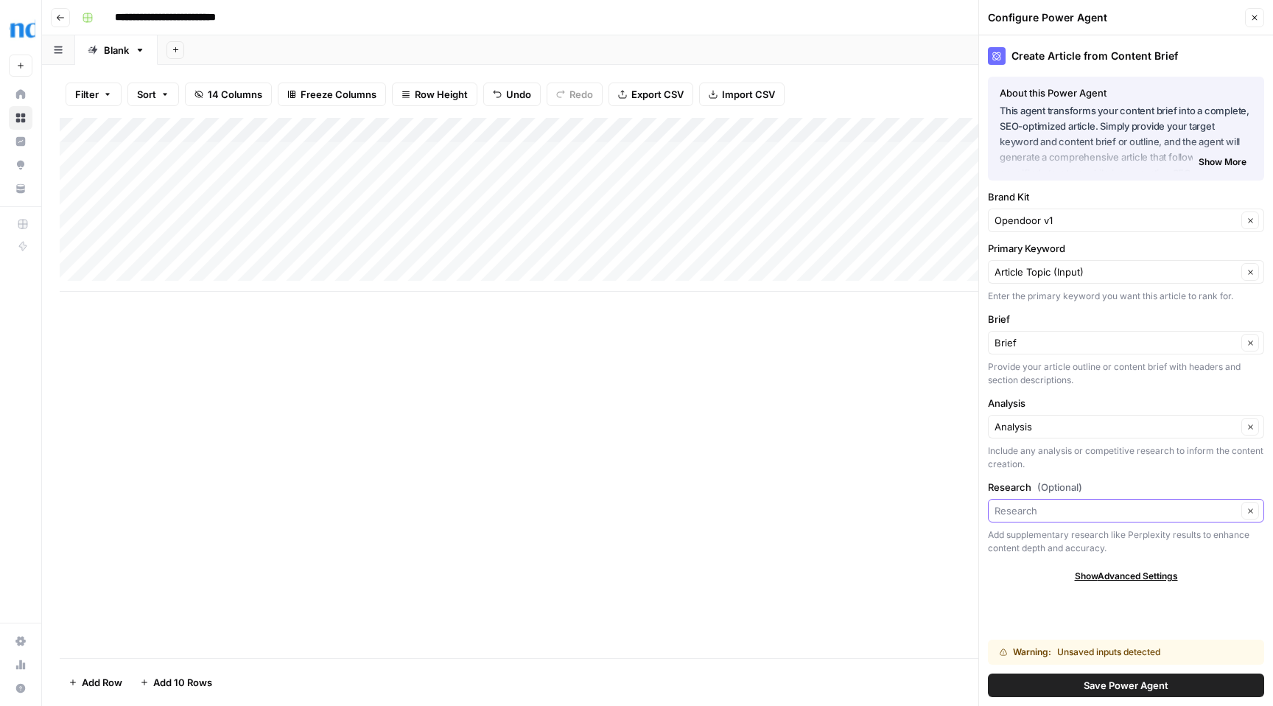
click at [1074, 507] on input "Research (Optional)" at bounding box center [1116, 510] width 242 height 15
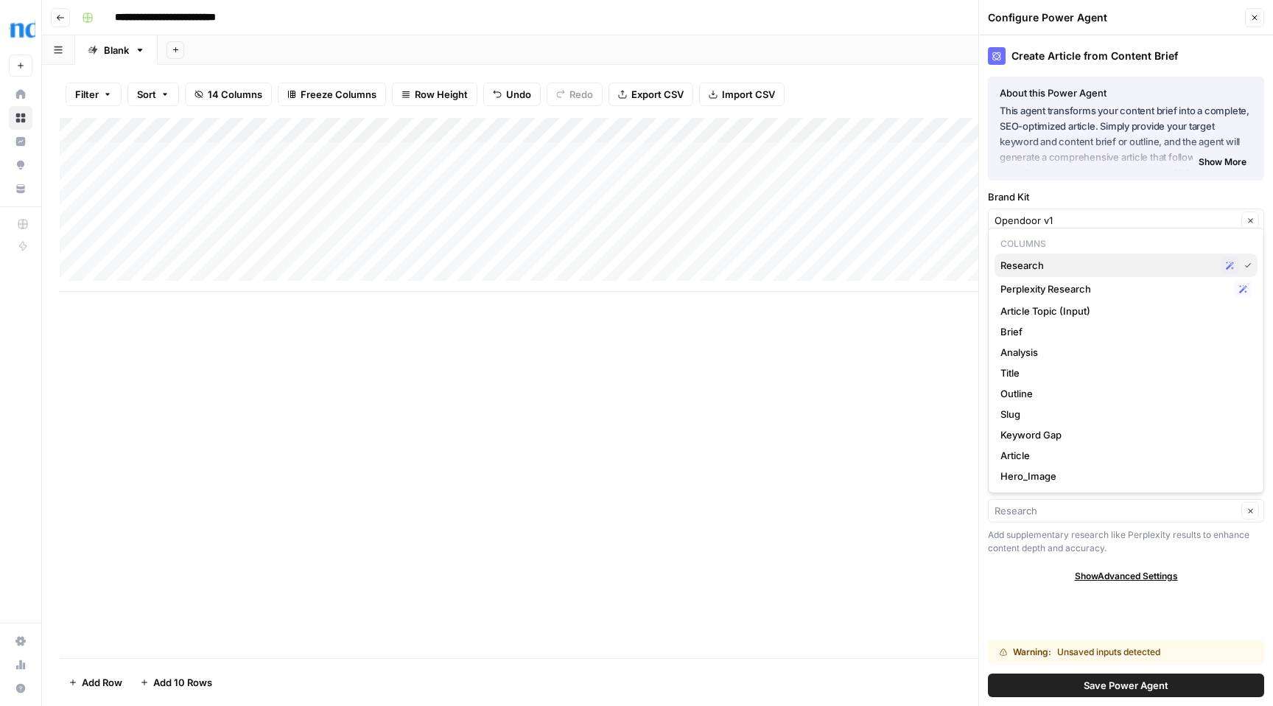
click at [1032, 267] on span "Research" at bounding box center [1108, 265] width 214 height 15
type input "Research"
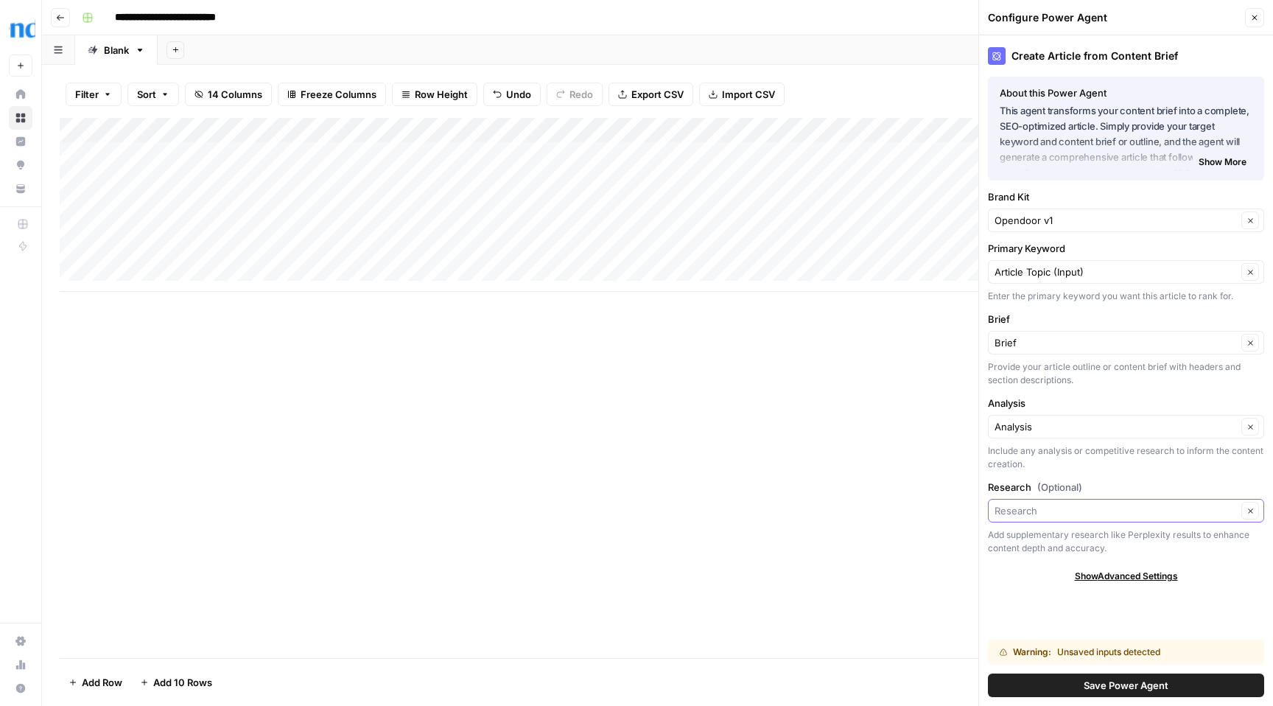
click at [1160, 509] on input "Research (Optional)" at bounding box center [1116, 510] width 242 height 15
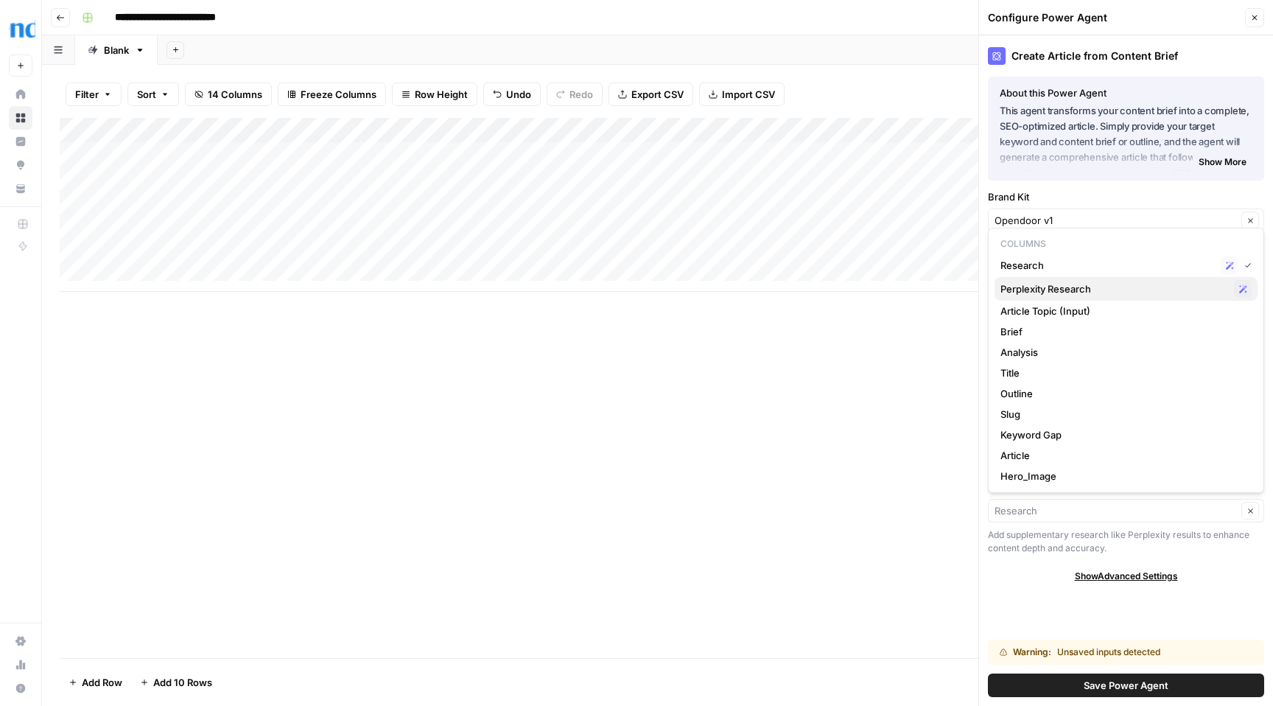
click at [1201, 290] on span "Perplexity Research" at bounding box center [1115, 288] width 228 height 15
type input "Perplexity Research"
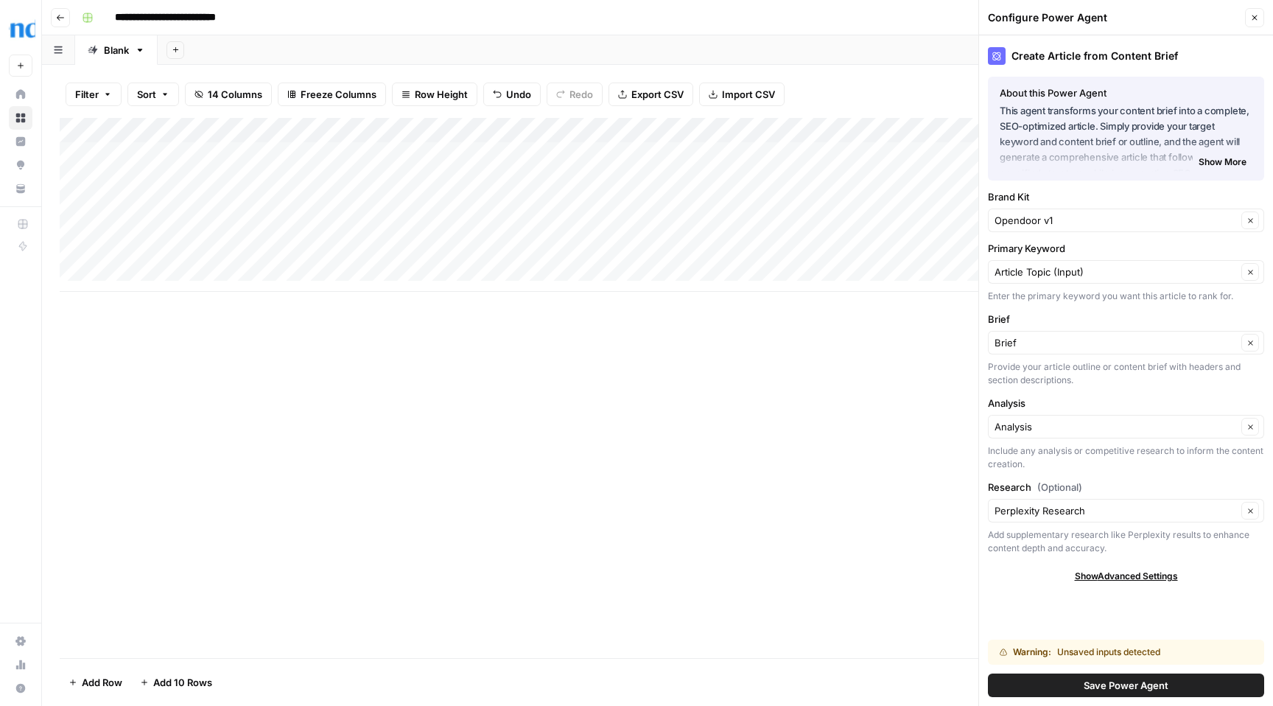
click at [1150, 687] on span "Save Power Agent" at bounding box center [1126, 685] width 85 height 15
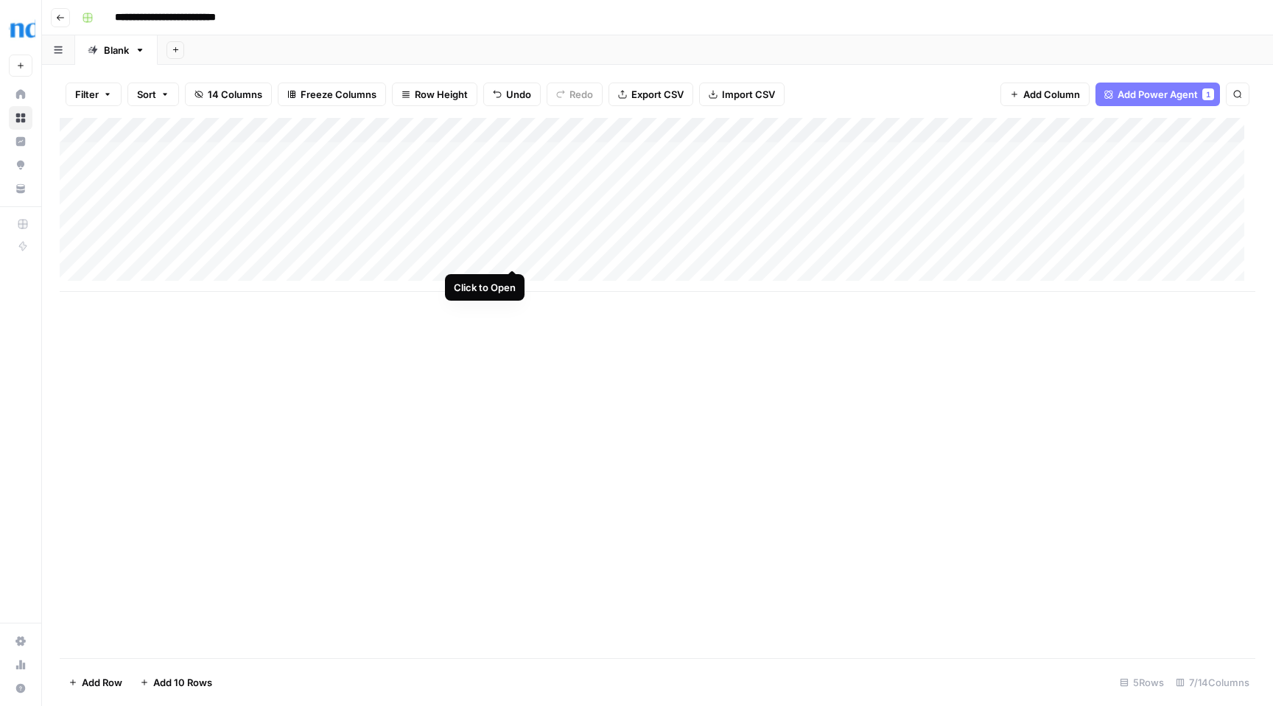
click at [514, 255] on div "Add Column" at bounding box center [658, 205] width 1196 height 174
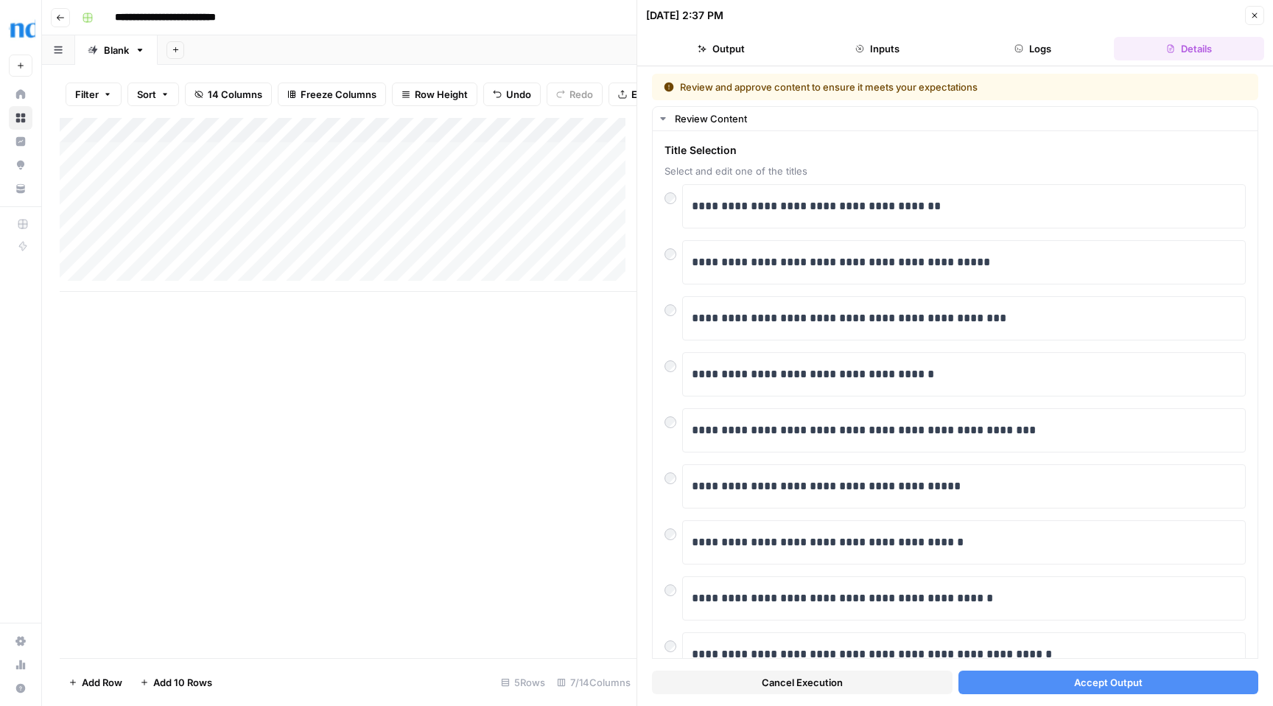
click at [1074, 682] on span "Accept Output" at bounding box center [1108, 682] width 69 height 15
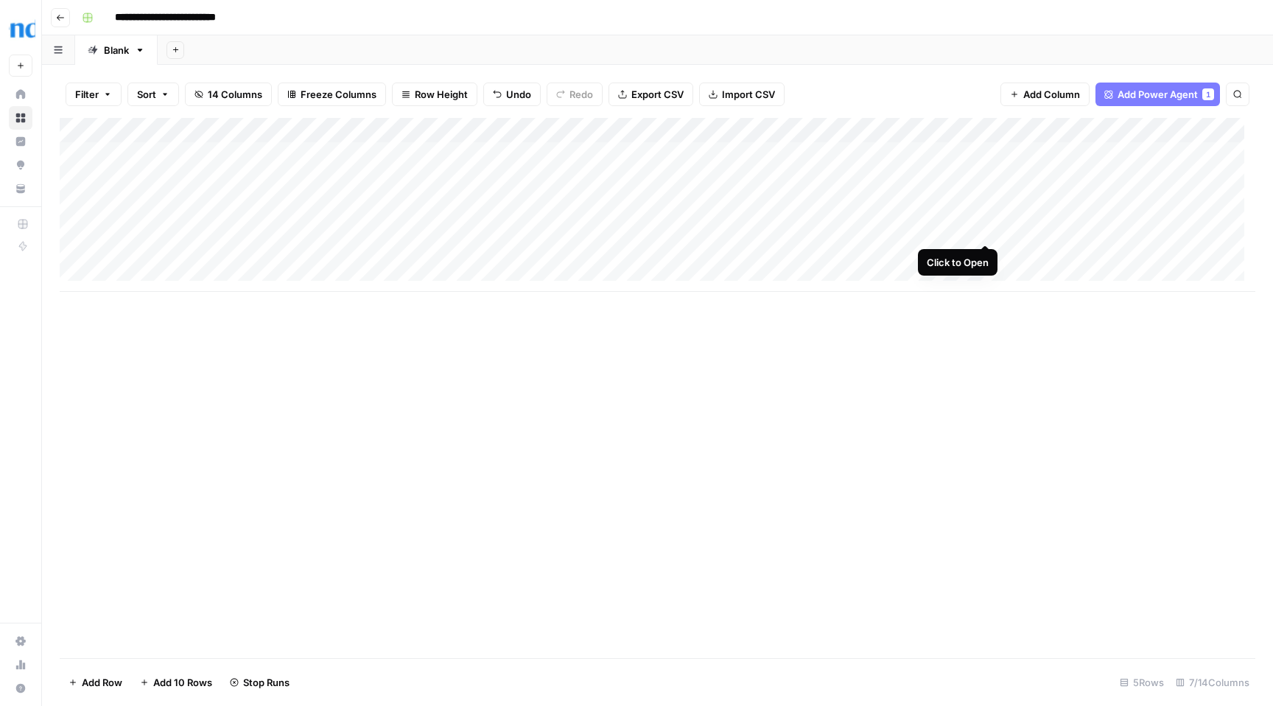
click at [987, 228] on div "Add Column" at bounding box center [658, 205] width 1196 height 174
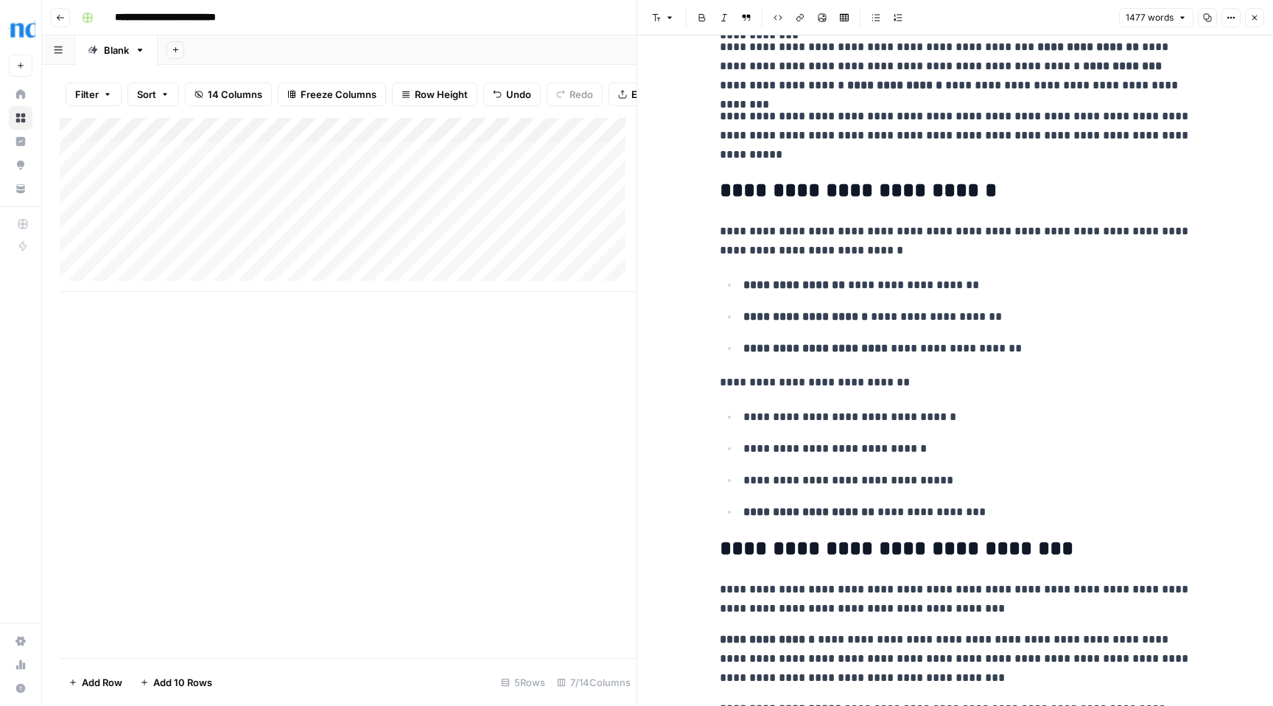
scroll to position [446, 0]
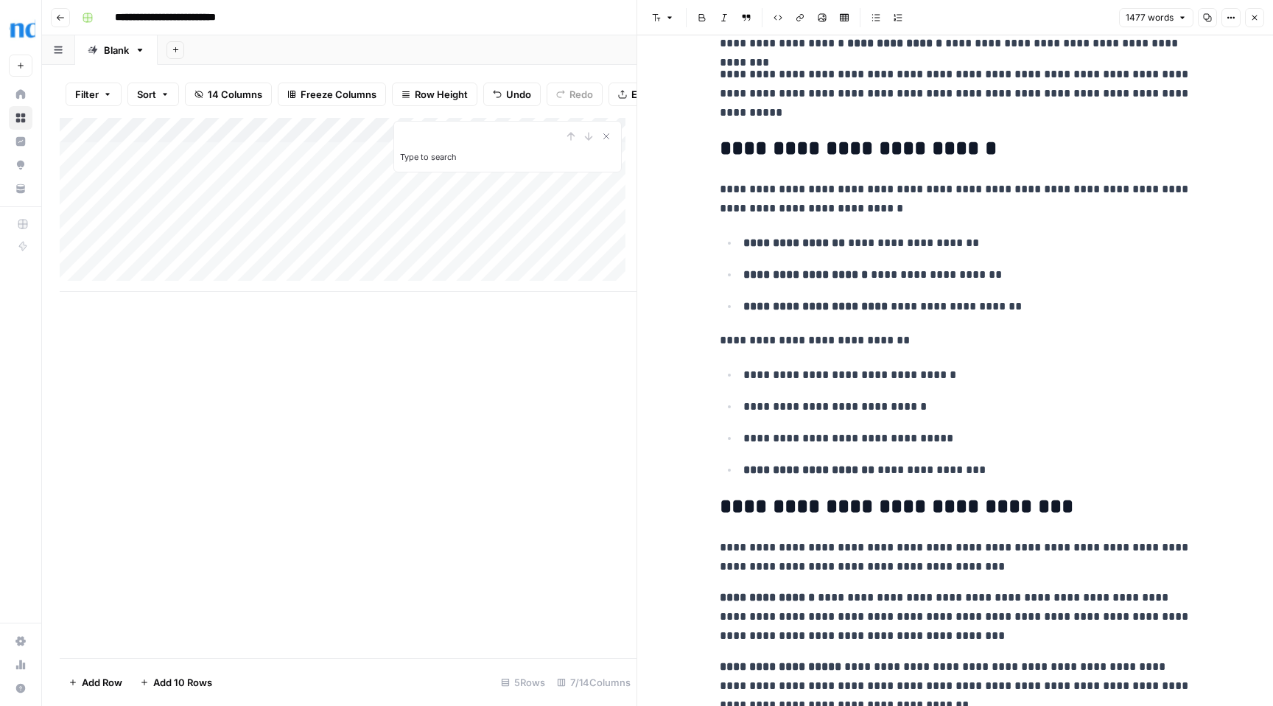
click at [1027, 430] on p "**********" at bounding box center [968, 438] width 448 height 19
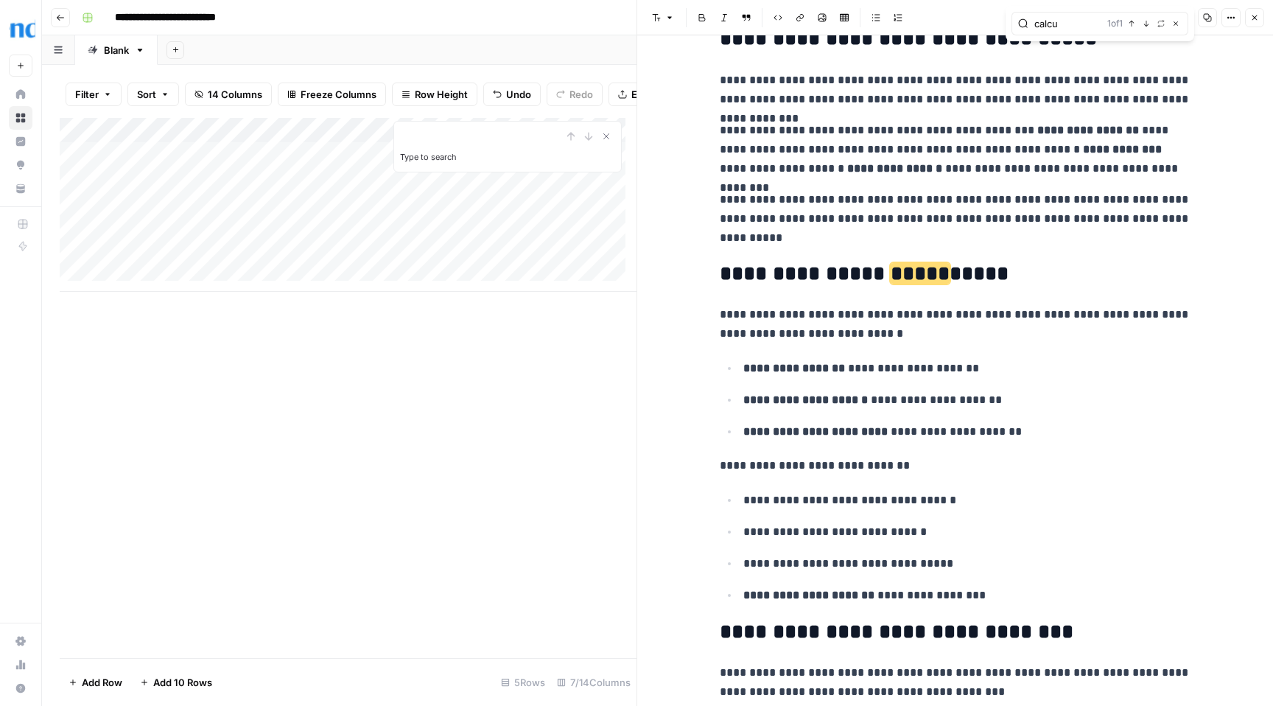
scroll to position [0, 0]
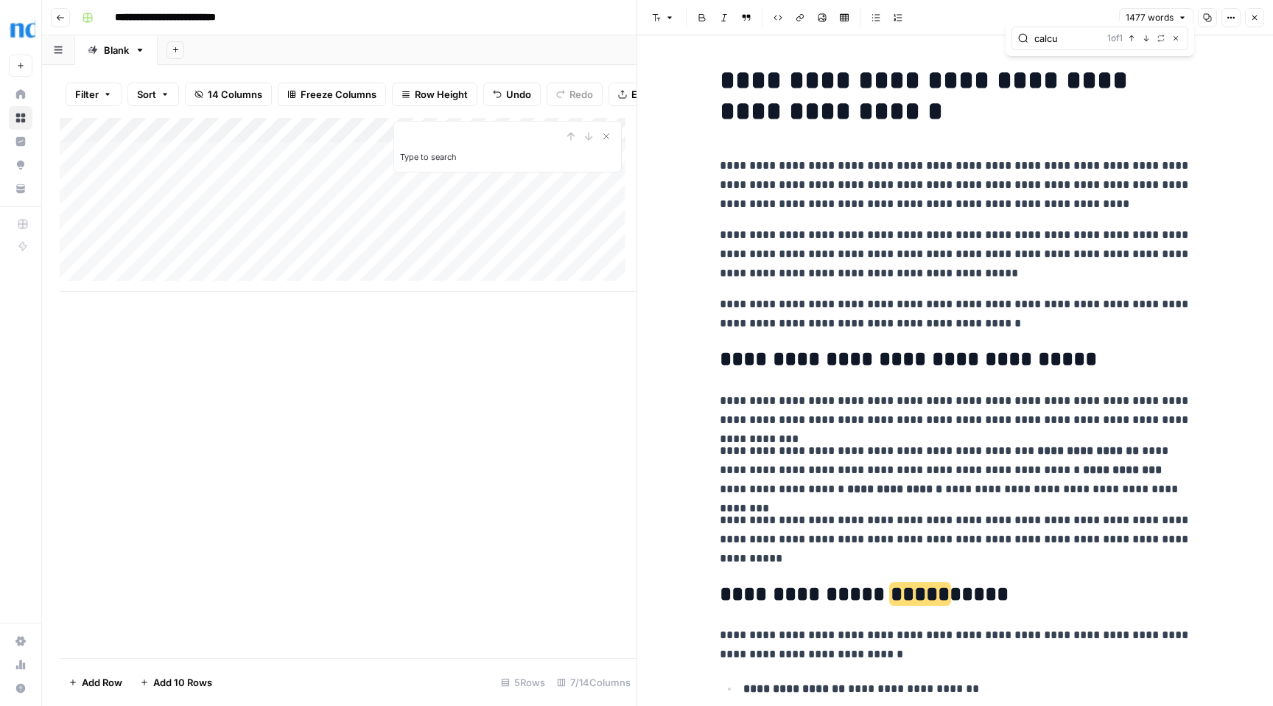
type input "calcu"
click at [1253, 17] on icon "button" at bounding box center [1255, 17] width 9 height 9
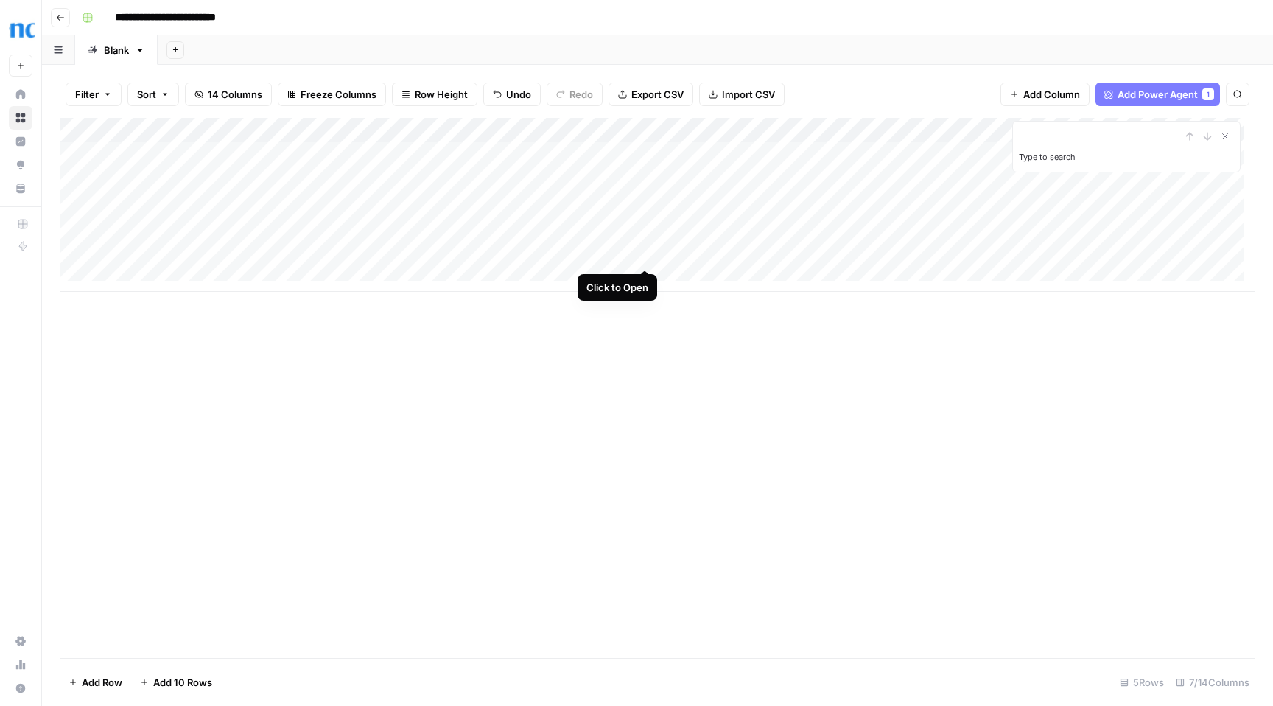
click at [646, 253] on div "Add Column" at bounding box center [658, 205] width 1196 height 174
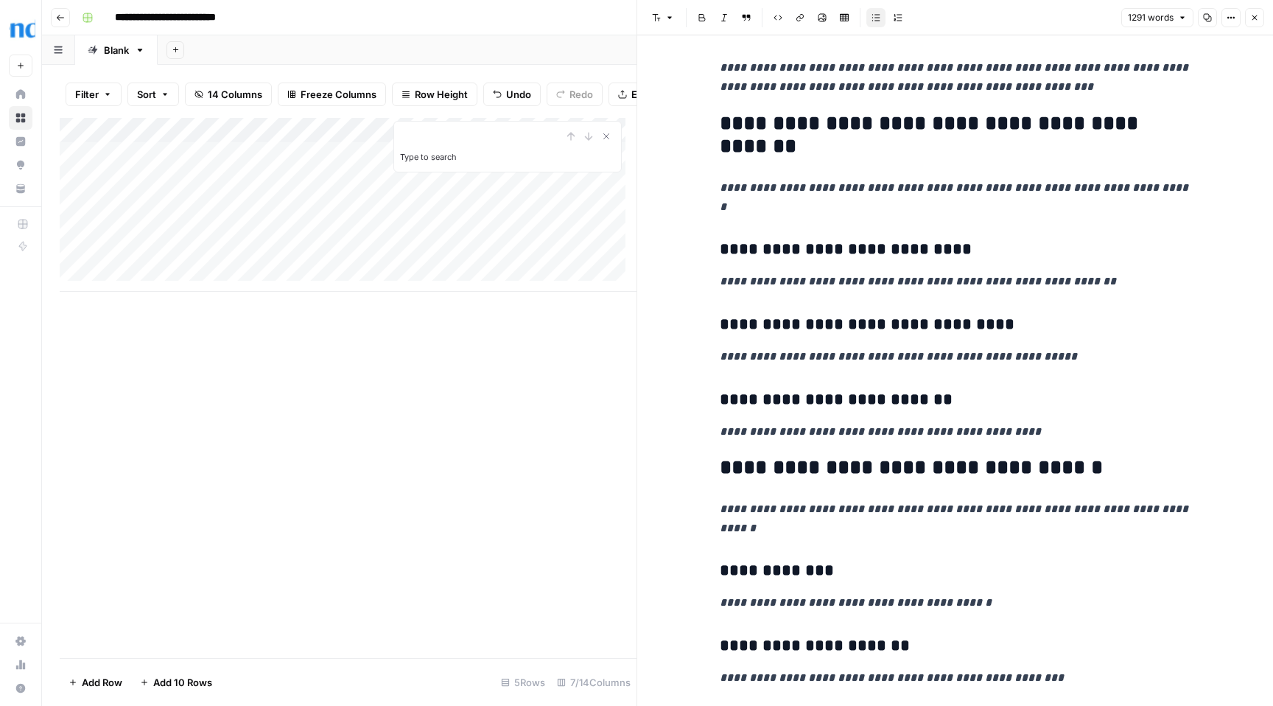
scroll to position [1827, 0]
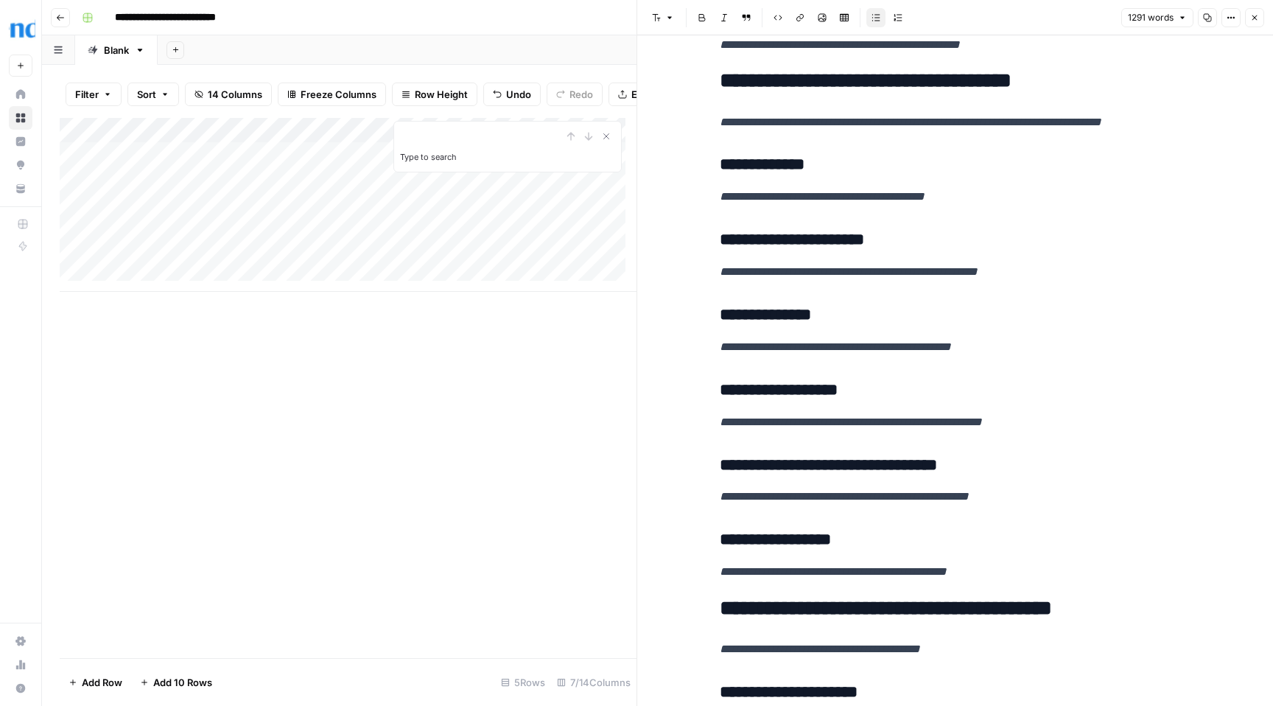
click at [1256, 19] on icon "button" at bounding box center [1255, 17] width 9 height 9
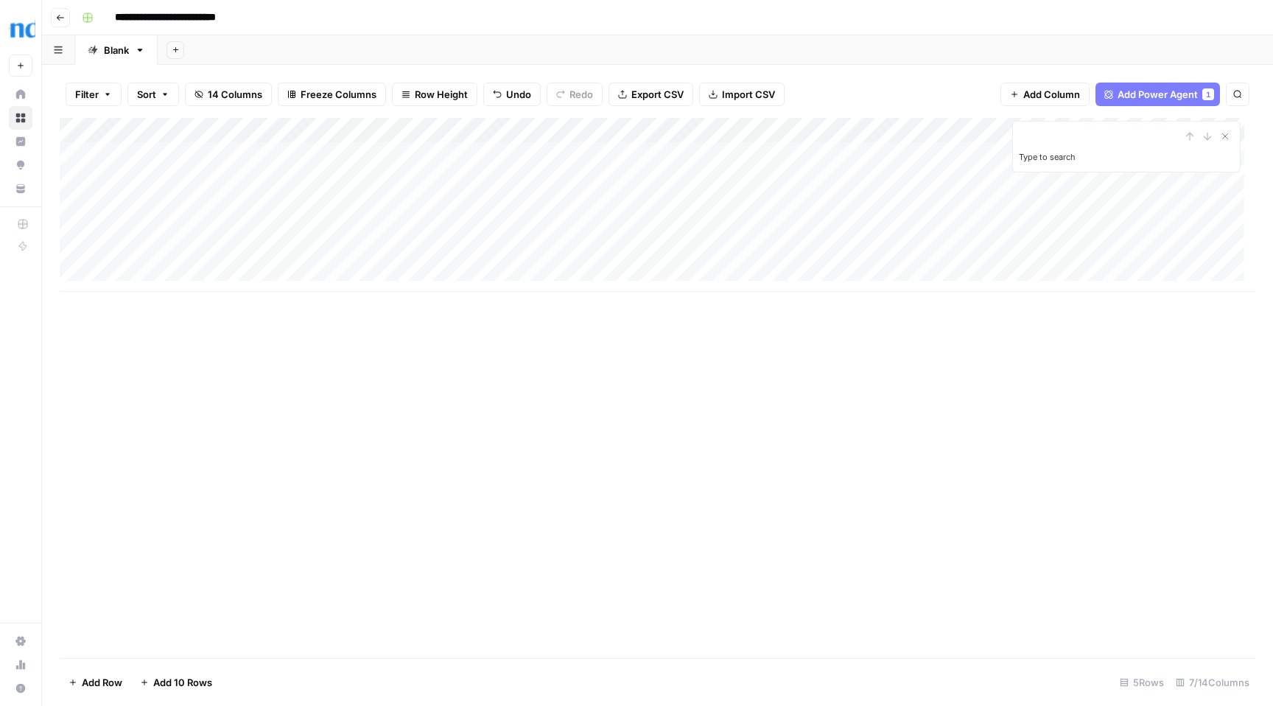
click at [792, 256] on div "Add Column" at bounding box center [658, 205] width 1196 height 174
click at [836, 127] on div "Add Column" at bounding box center [658, 205] width 1196 height 174
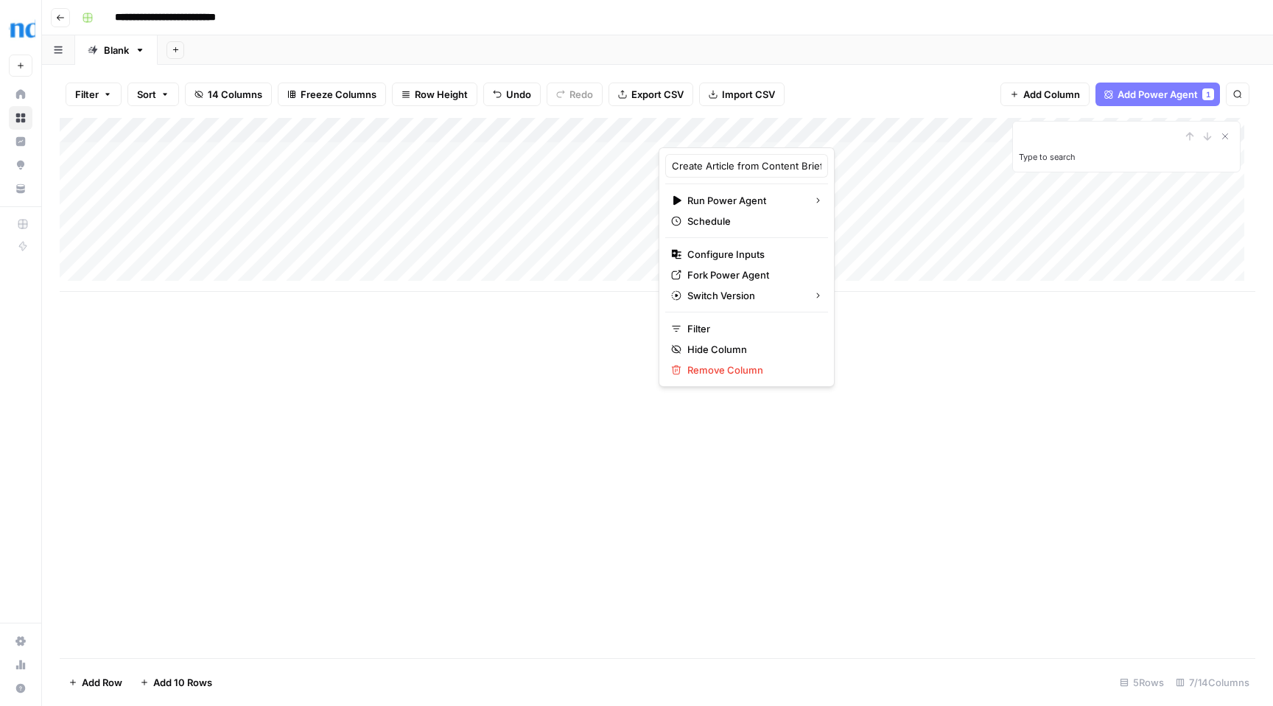
click at [845, 90] on div "Filter Sort 14 Columns Freeze Columns Row Height Undo Redo Export CSV Import CS…" at bounding box center [658, 94] width 1196 height 47
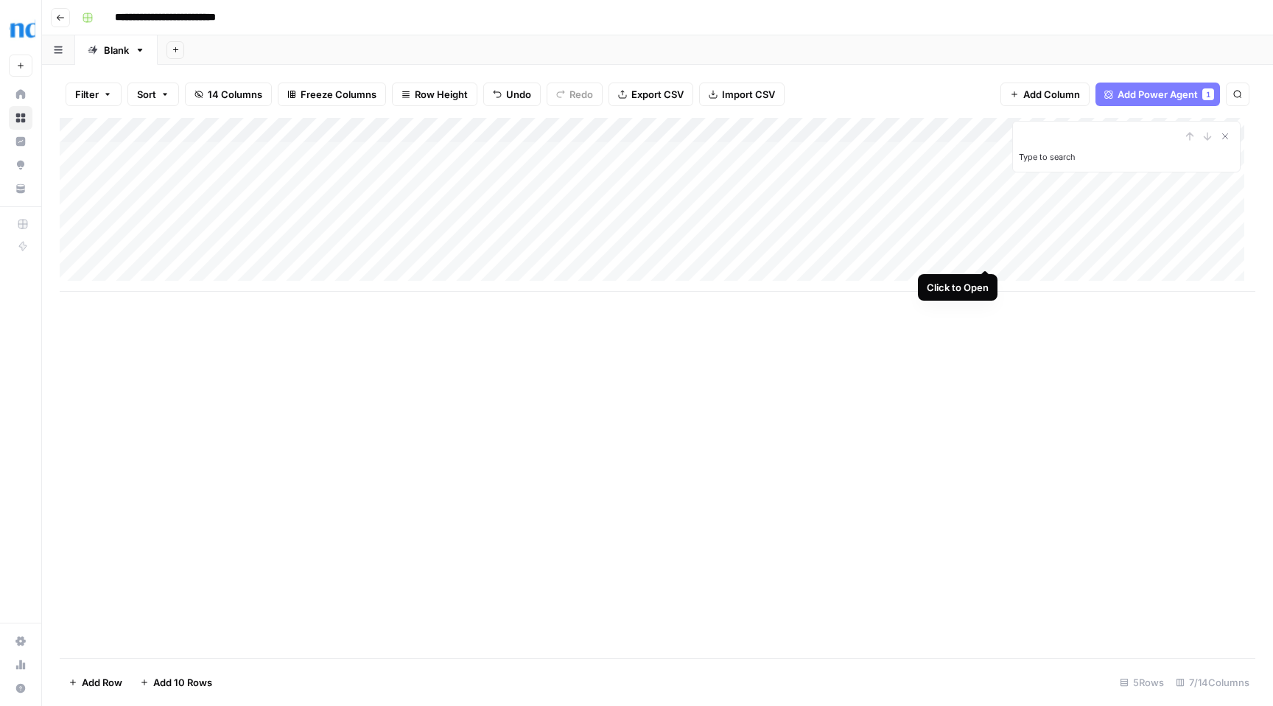
click at [988, 255] on div "Add Column" at bounding box center [658, 205] width 1196 height 174
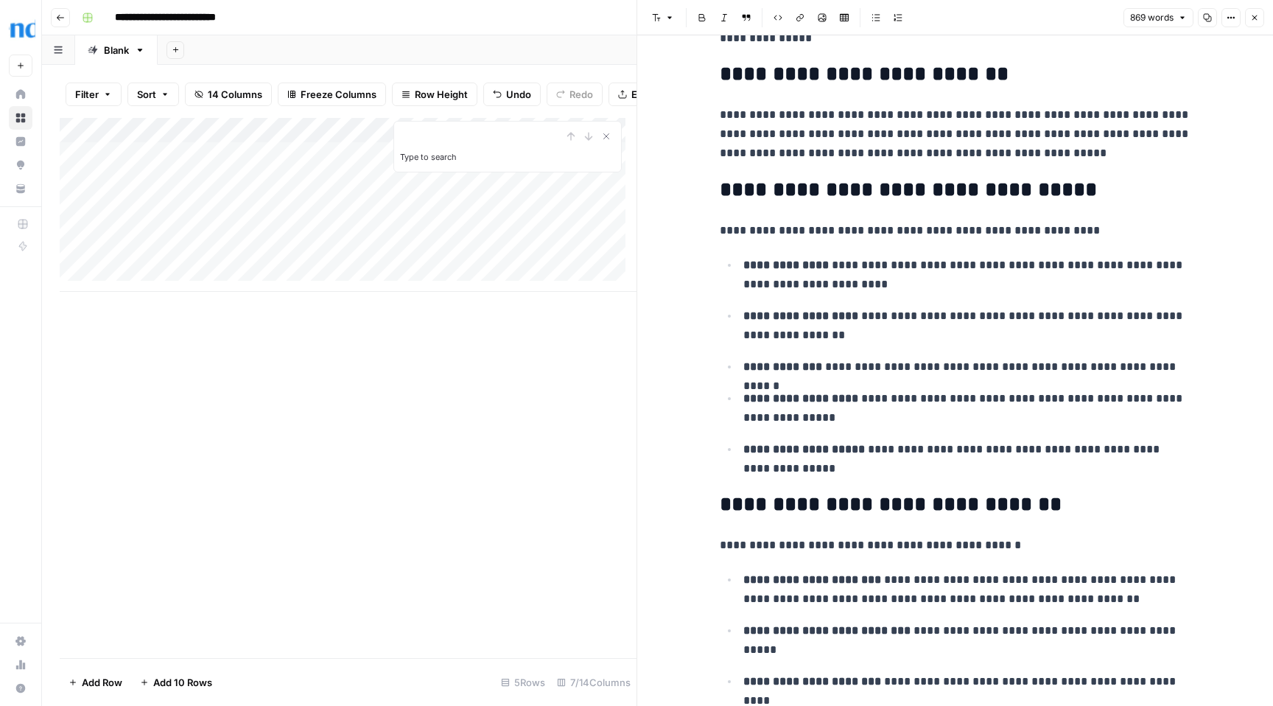
scroll to position [1444, 0]
